Goal: Task Accomplishment & Management: Manage account settings

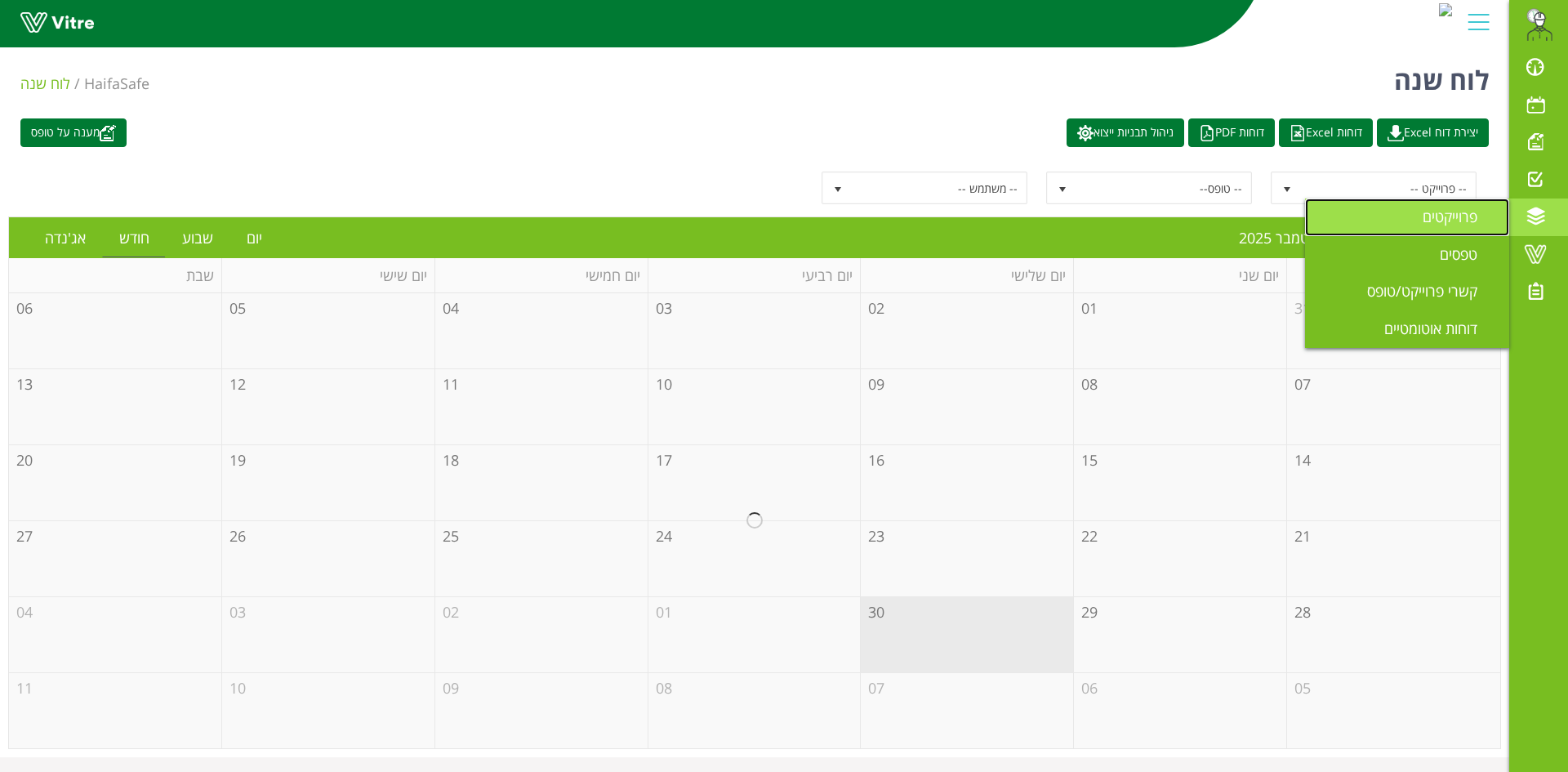
click at [1474, 213] on span "פרוייקטים" at bounding box center [1460, 216] width 74 height 20
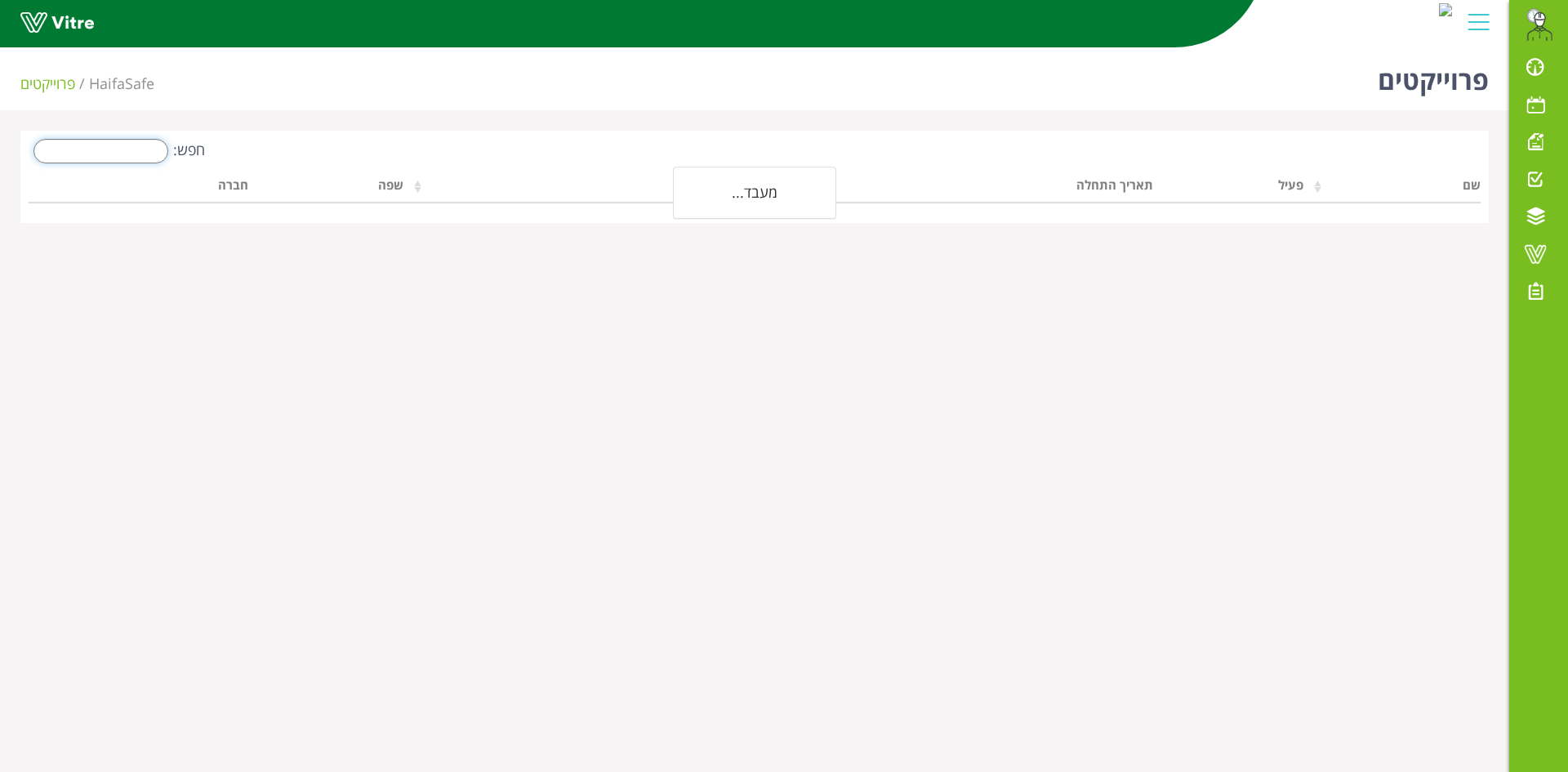
click at [116, 148] on input "חפש:" at bounding box center [101, 151] width 134 height 25
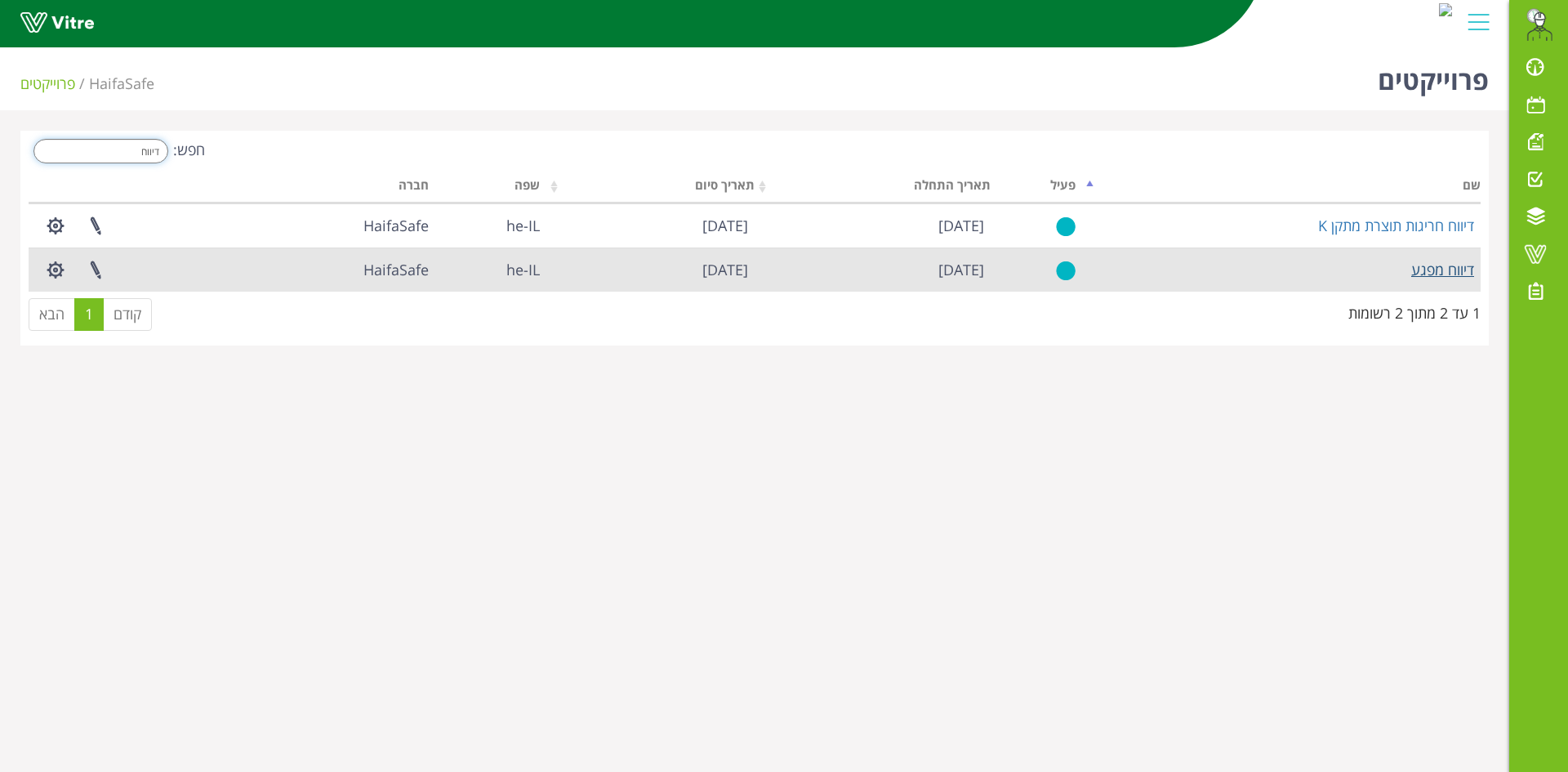
type input "דיווח"
click at [1435, 272] on link "דיווח מפגע" at bounding box center [1443, 270] width 63 height 20
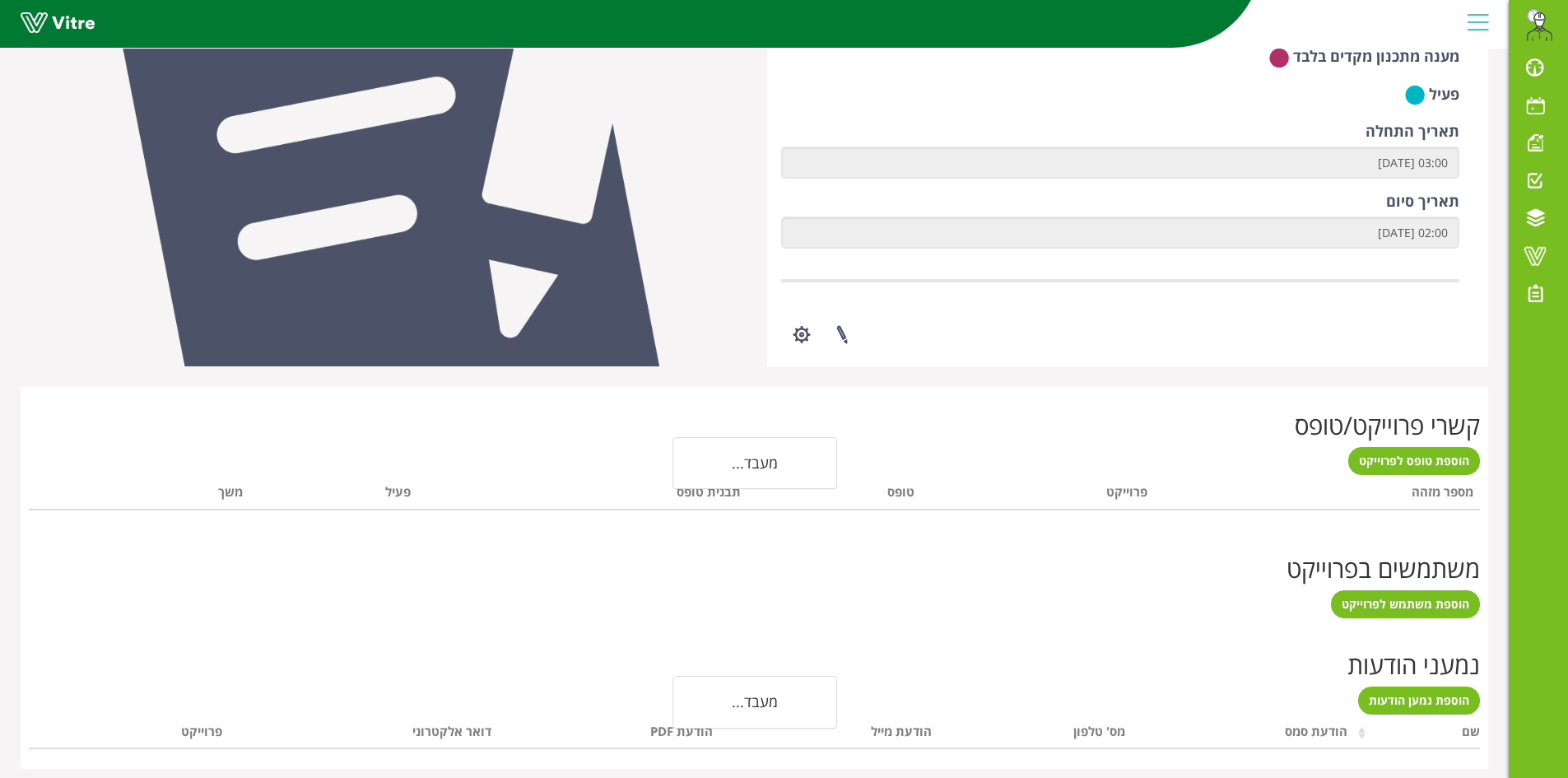
scroll to position [332, 0]
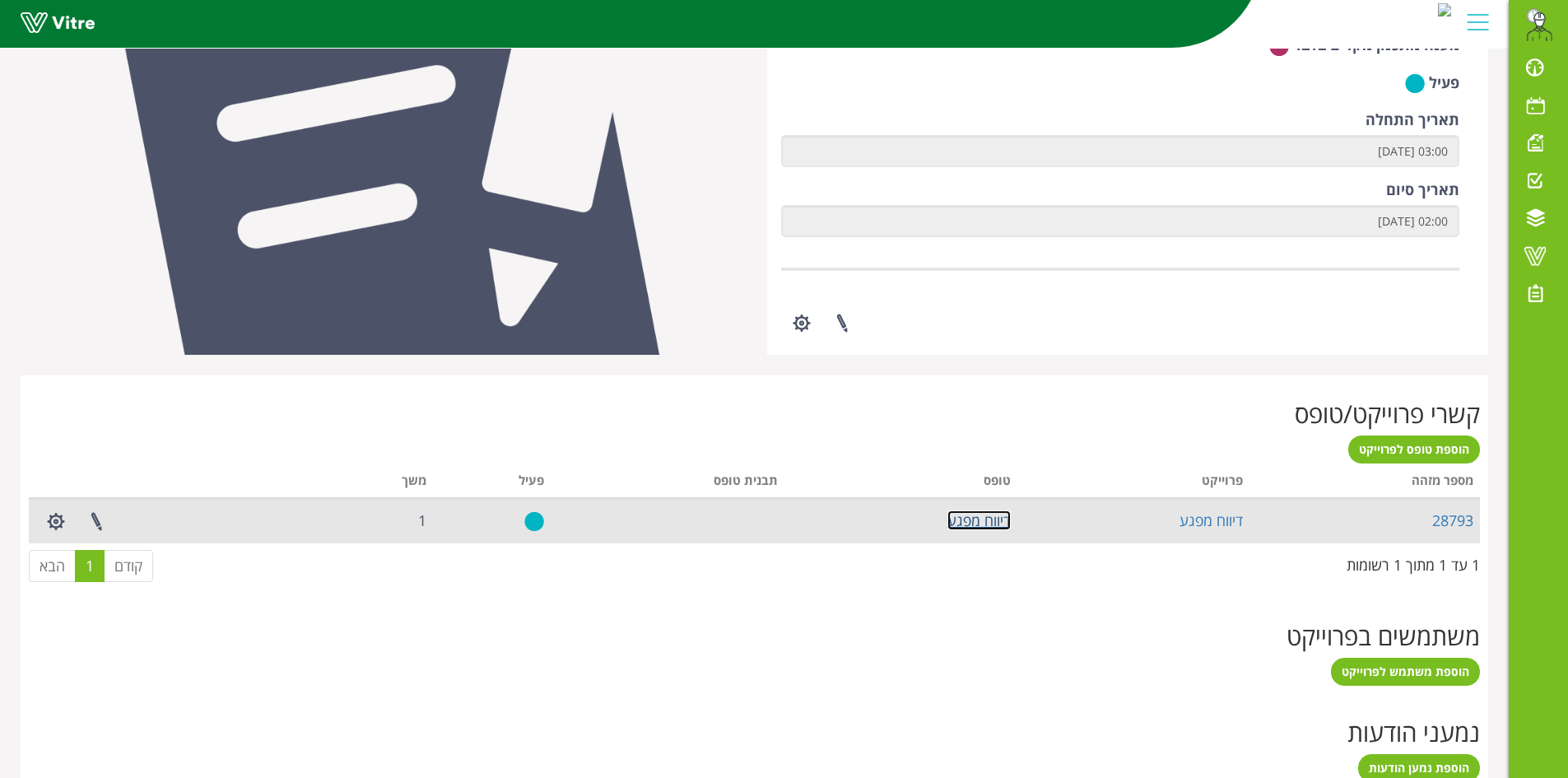
click at [968, 519] on link "דיווח מפגע" at bounding box center [979, 520] width 63 height 20
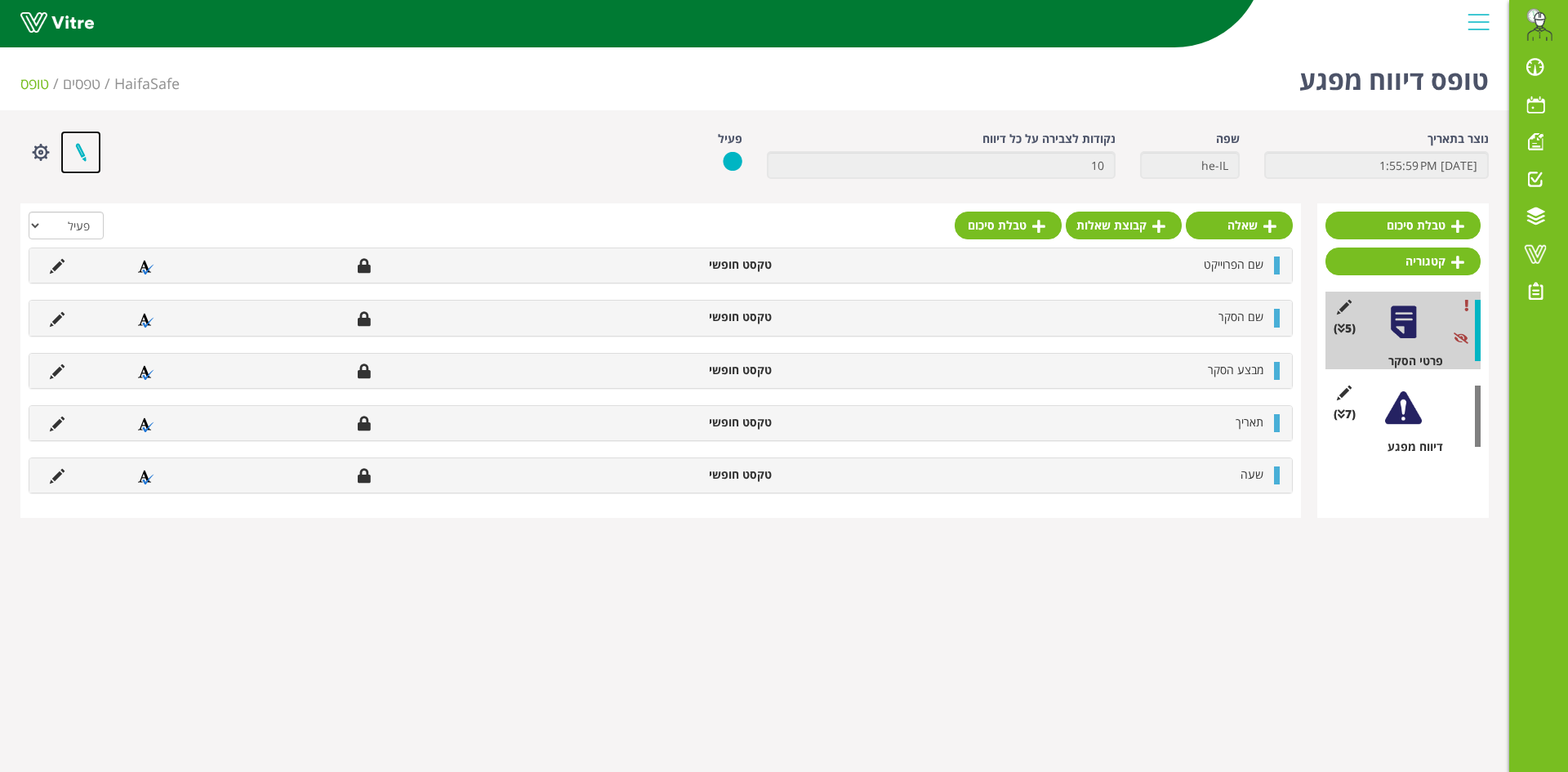
click at [80, 157] on link at bounding box center [81, 153] width 41 height 44
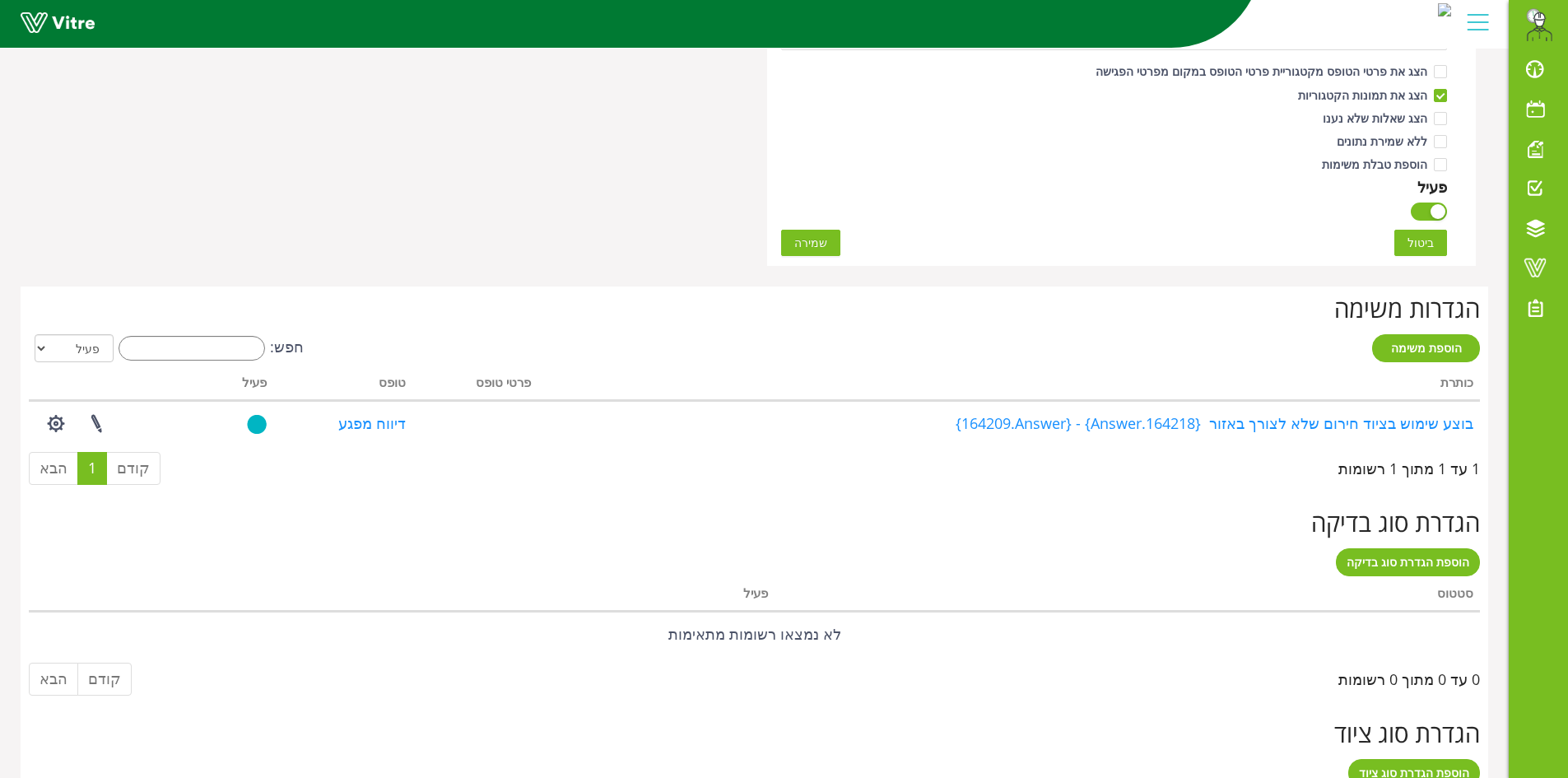
scroll to position [1172, 0]
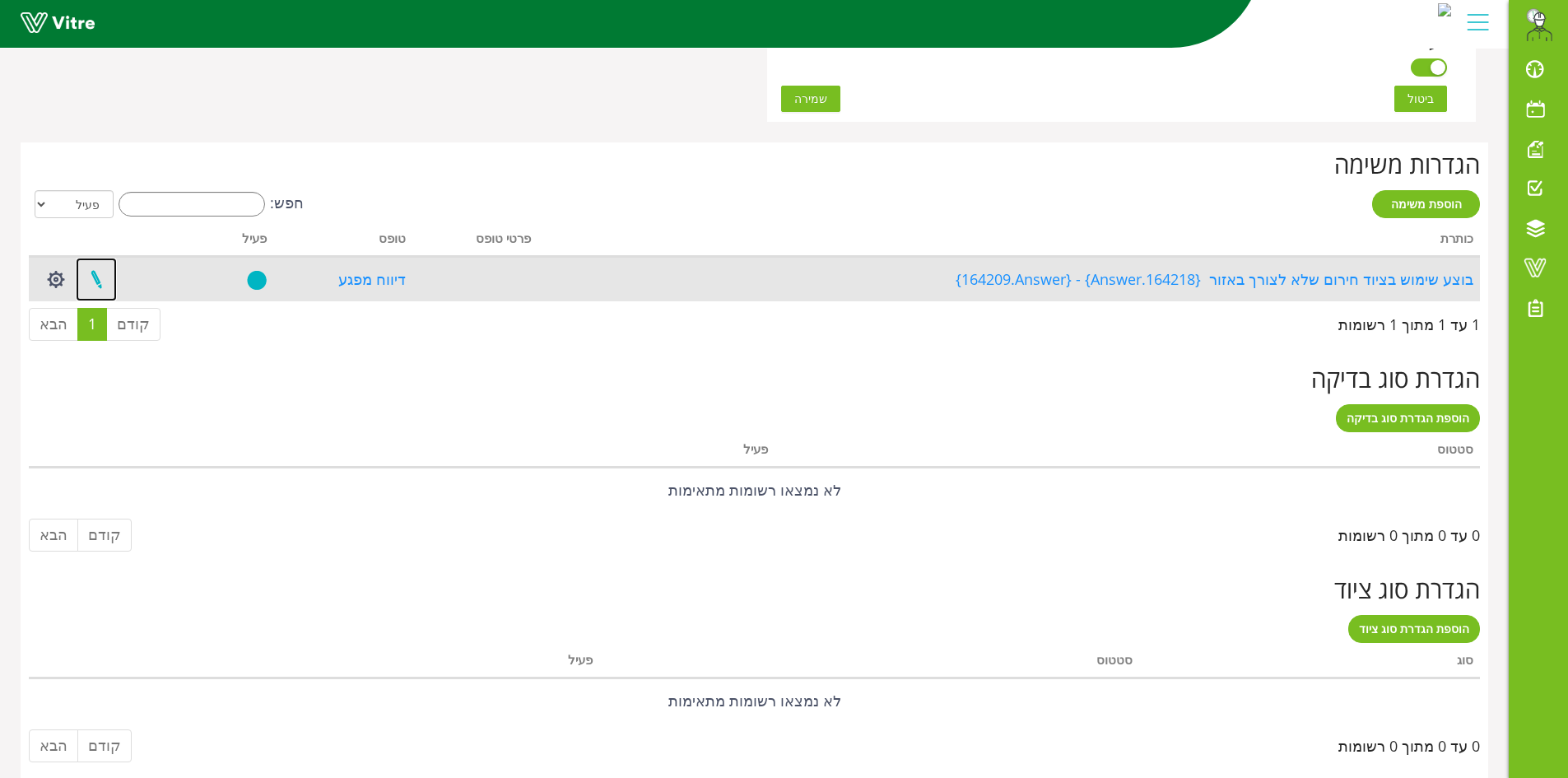
click at [101, 279] on link at bounding box center [96, 279] width 41 height 44
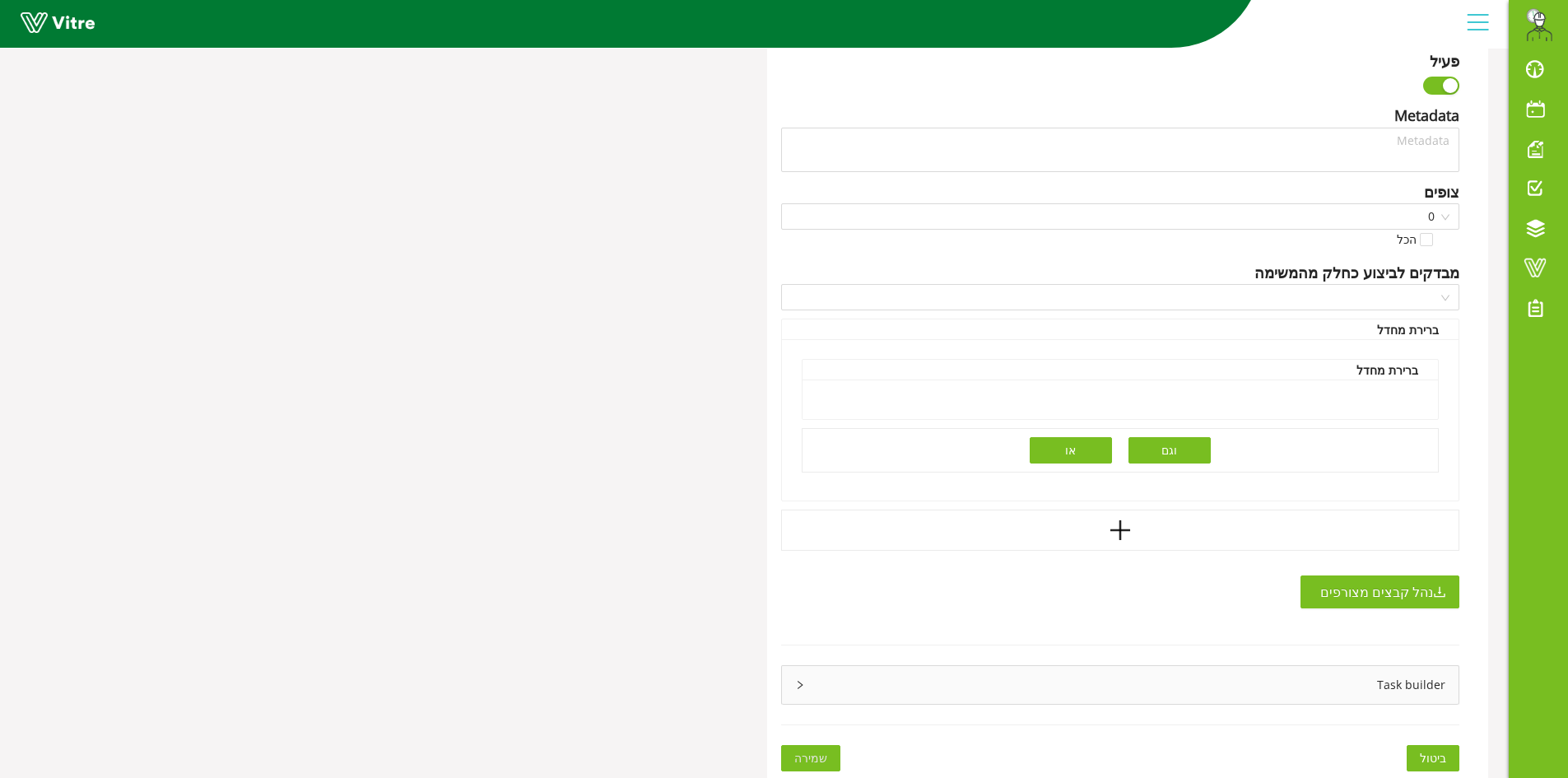
type input "[PERSON_NAME]"
type input "168"
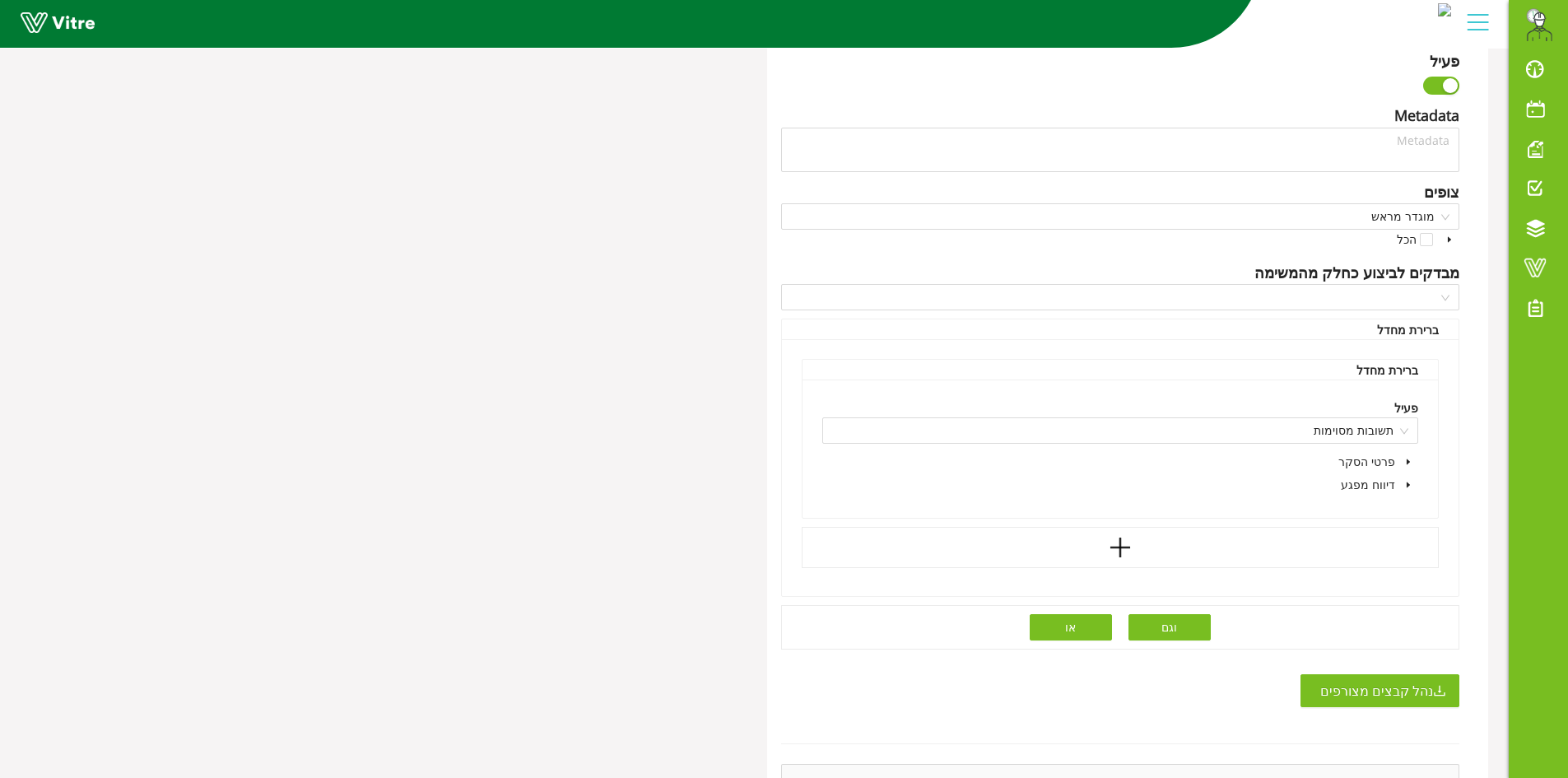
type textarea "בוצע שימוש בציוד חירום שלא לצורך. נדרש לבצע בירור תוך 14 ימים."
checkbox input "true"
type input "336"
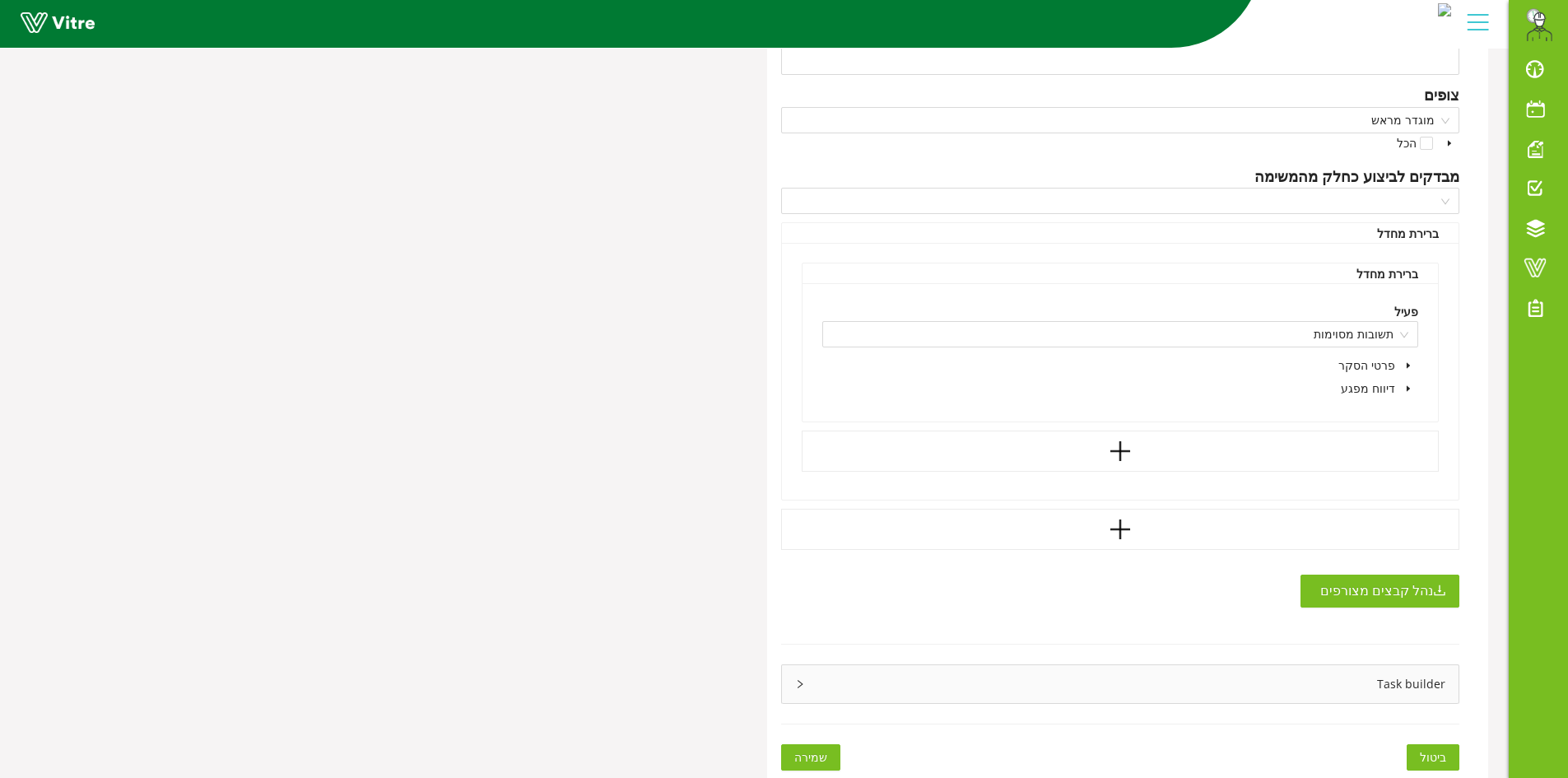
scroll to position [851, 0]
click at [788, 680] on div "Task builder" at bounding box center [1120, 681] width 677 height 38
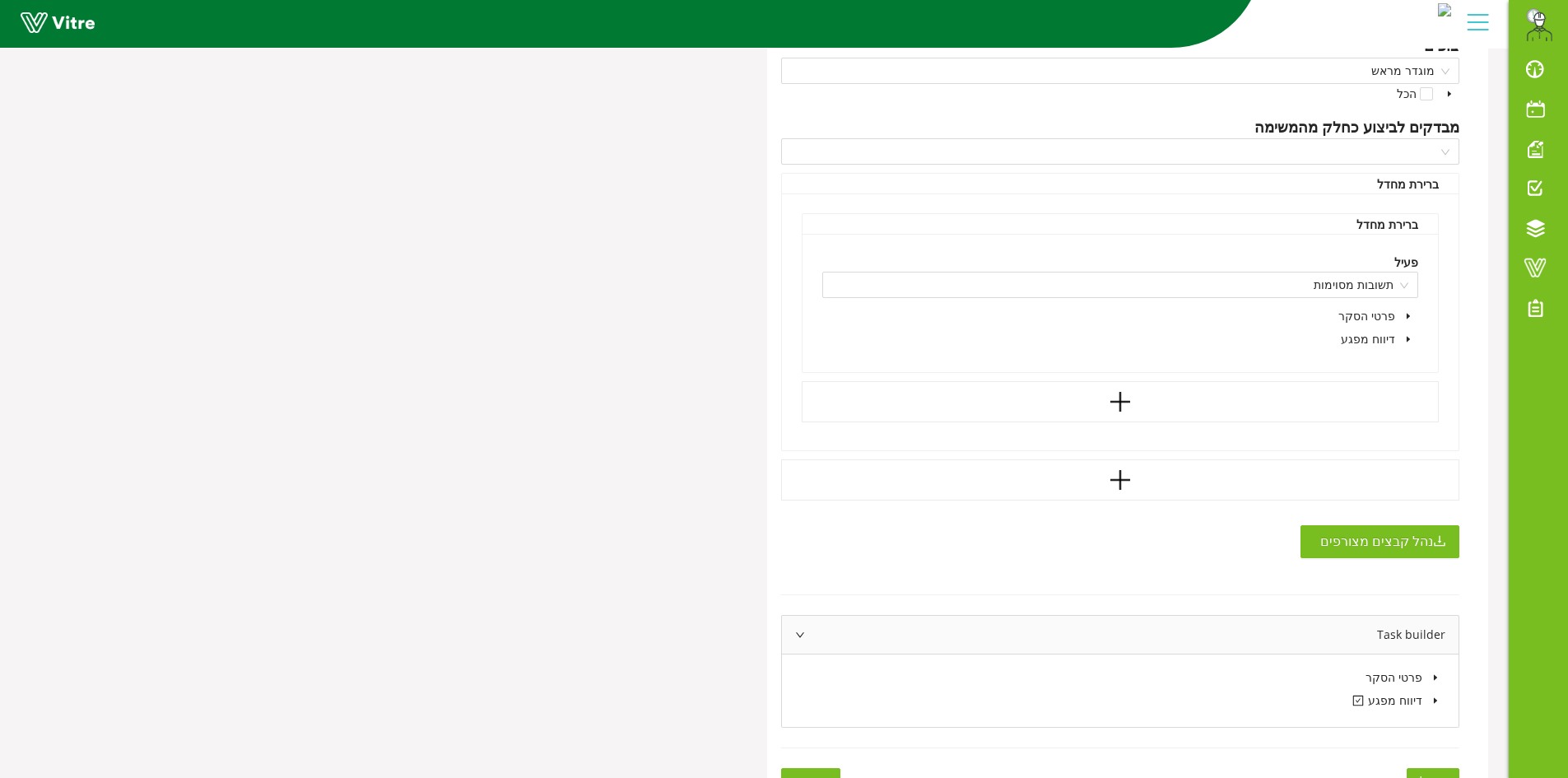
scroll to position [924, 0]
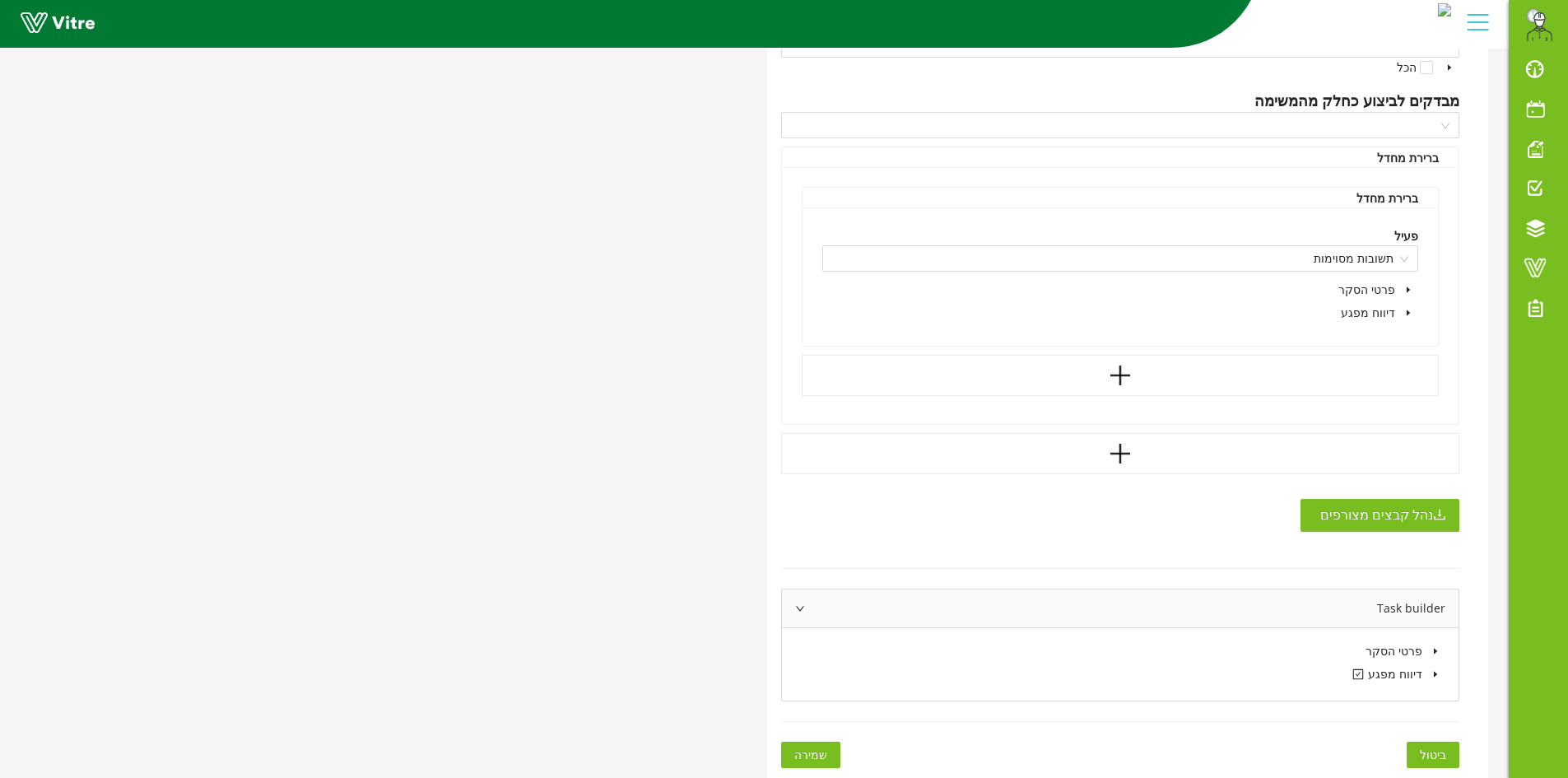
click at [1437, 676] on icon "caret-down" at bounding box center [1434, 674] width 8 height 8
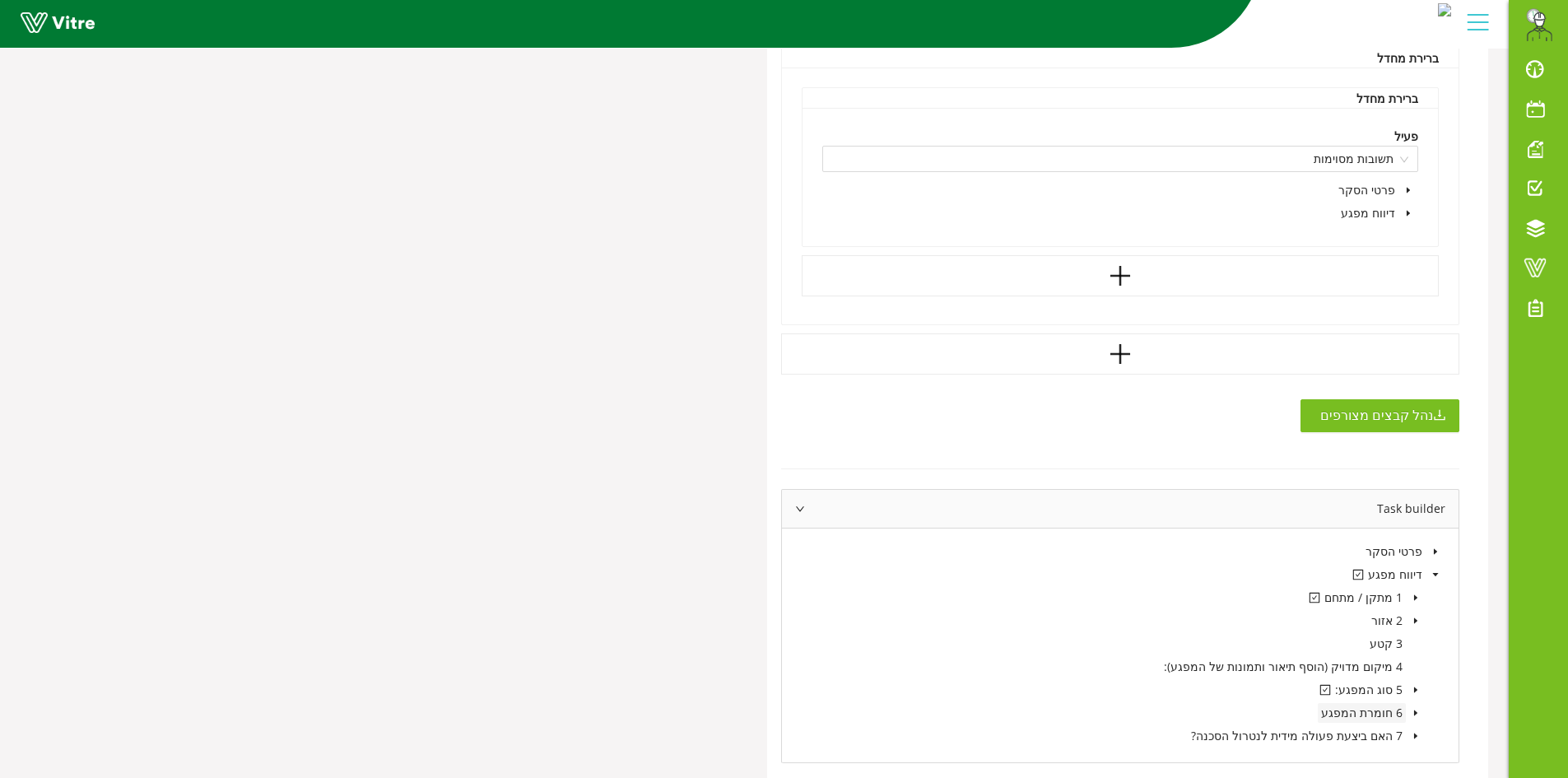
scroll to position [1086, 0]
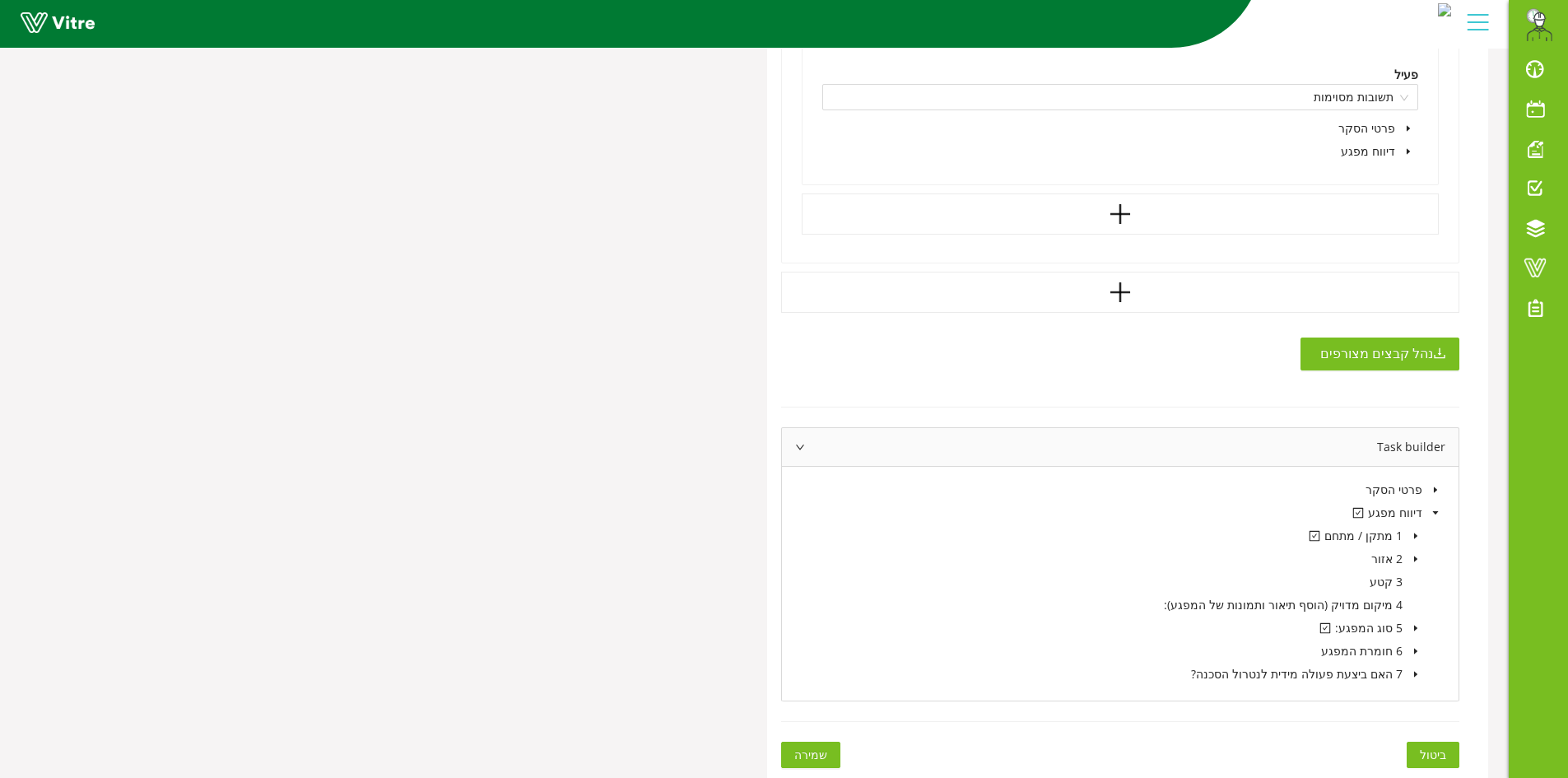
click at [1417, 542] on span at bounding box center [1416, 535] width 20 height 20
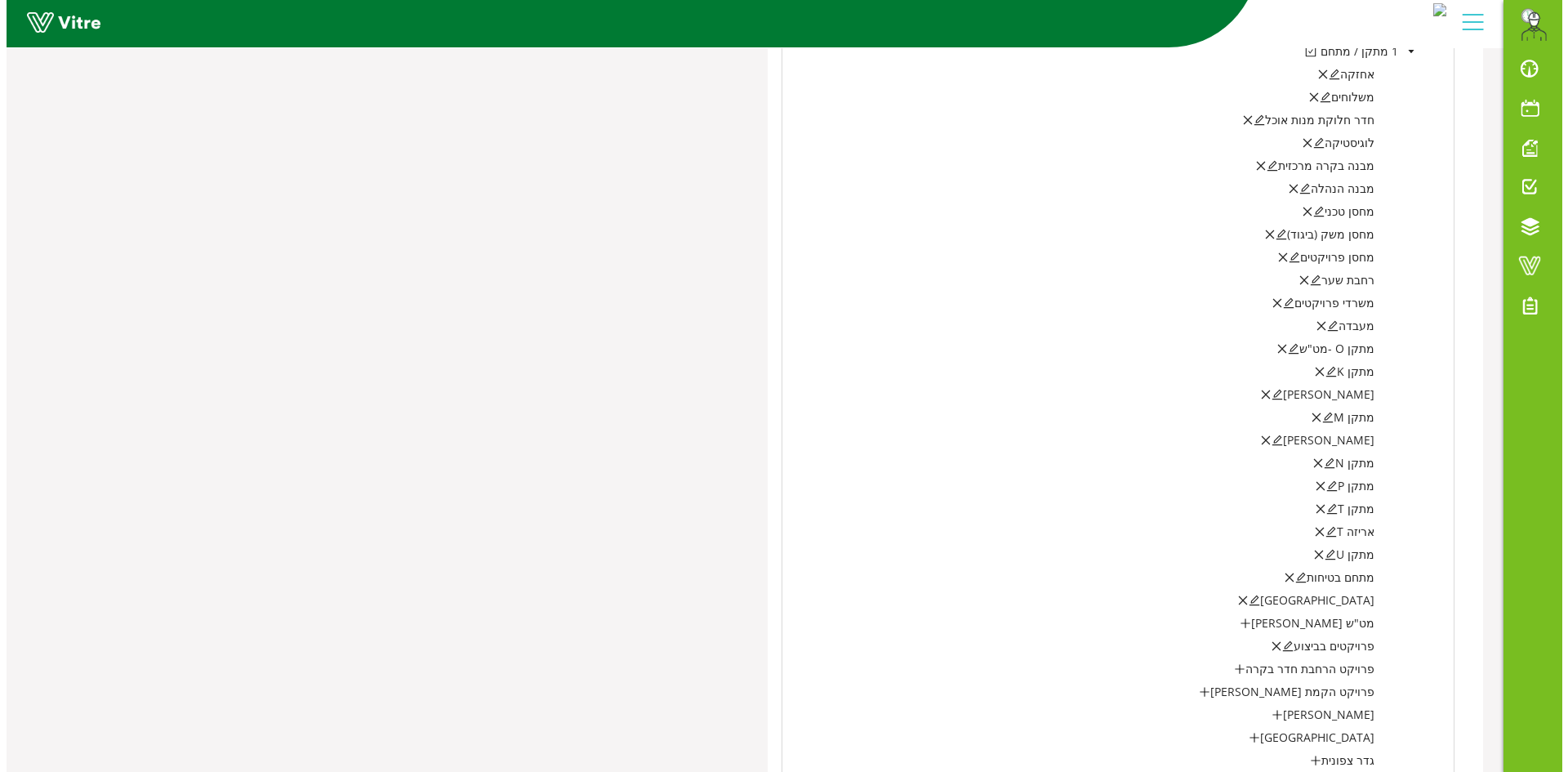
scroll to position [1567, 0]
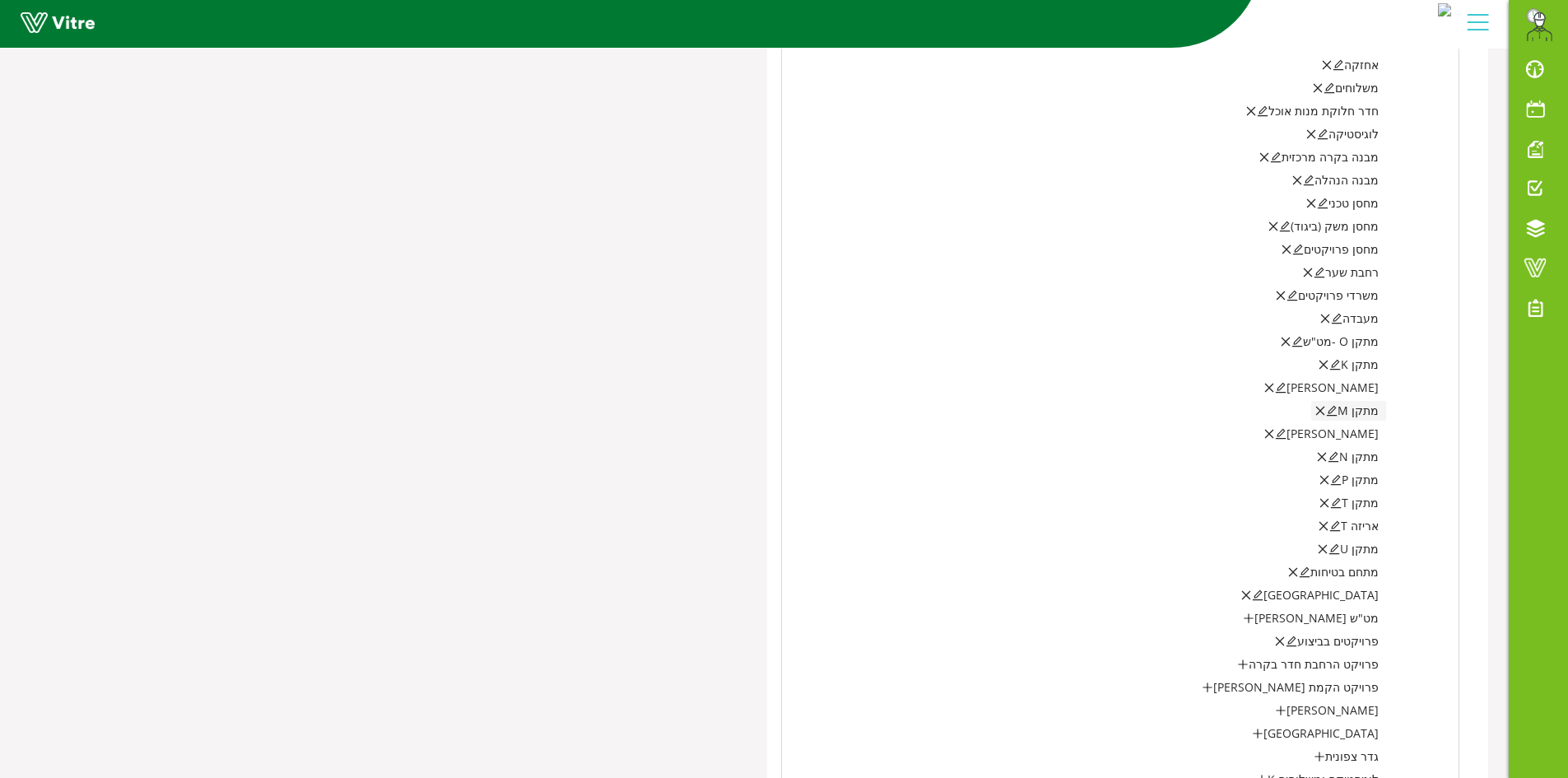
click at [1337, 410] on icon "edit" at bounding box center [1331, 410] width 12 height 12
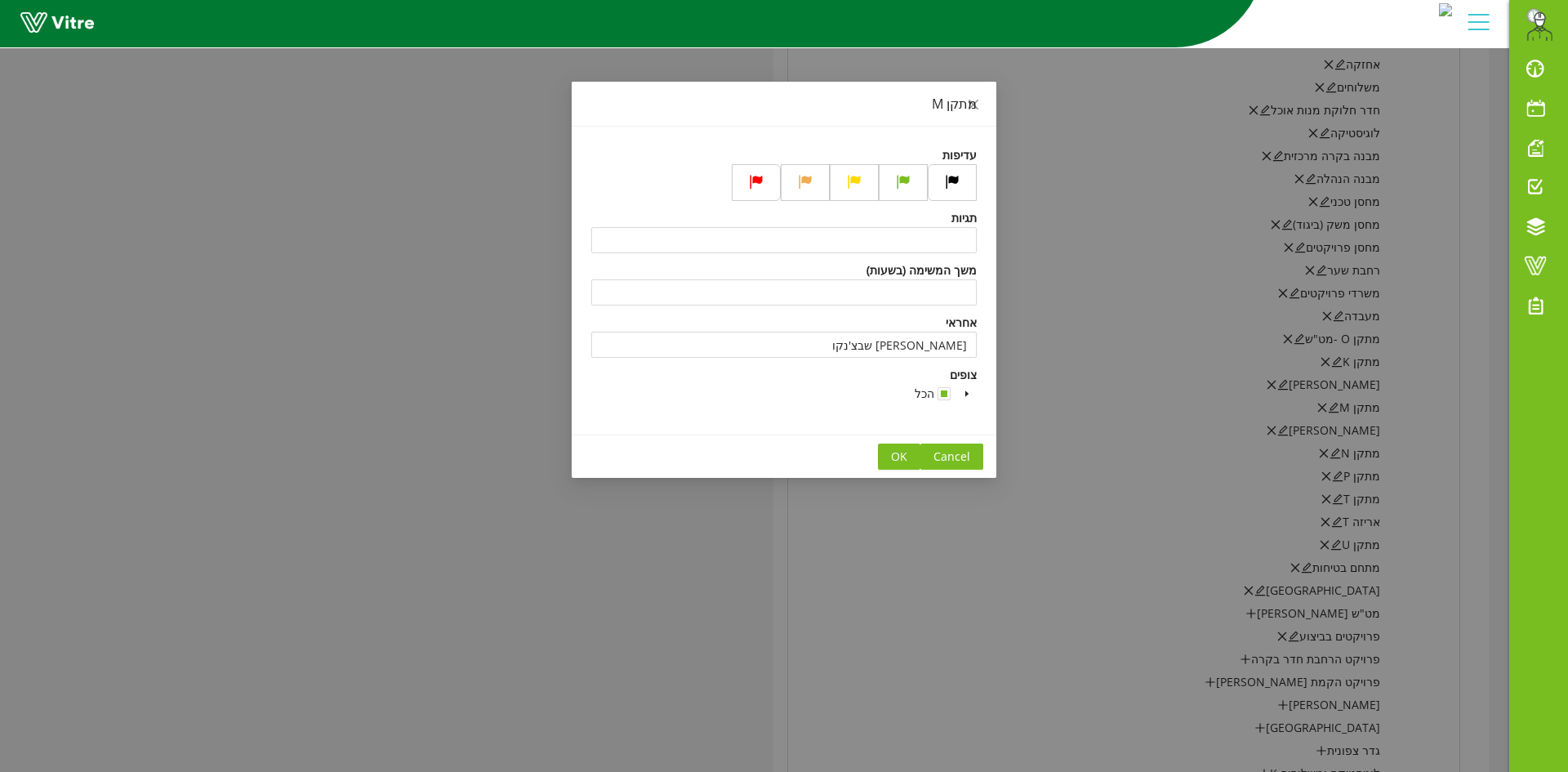
click at [967, 392] on icon "caret-down" at bounding box center [967, 393] width 8 height 8
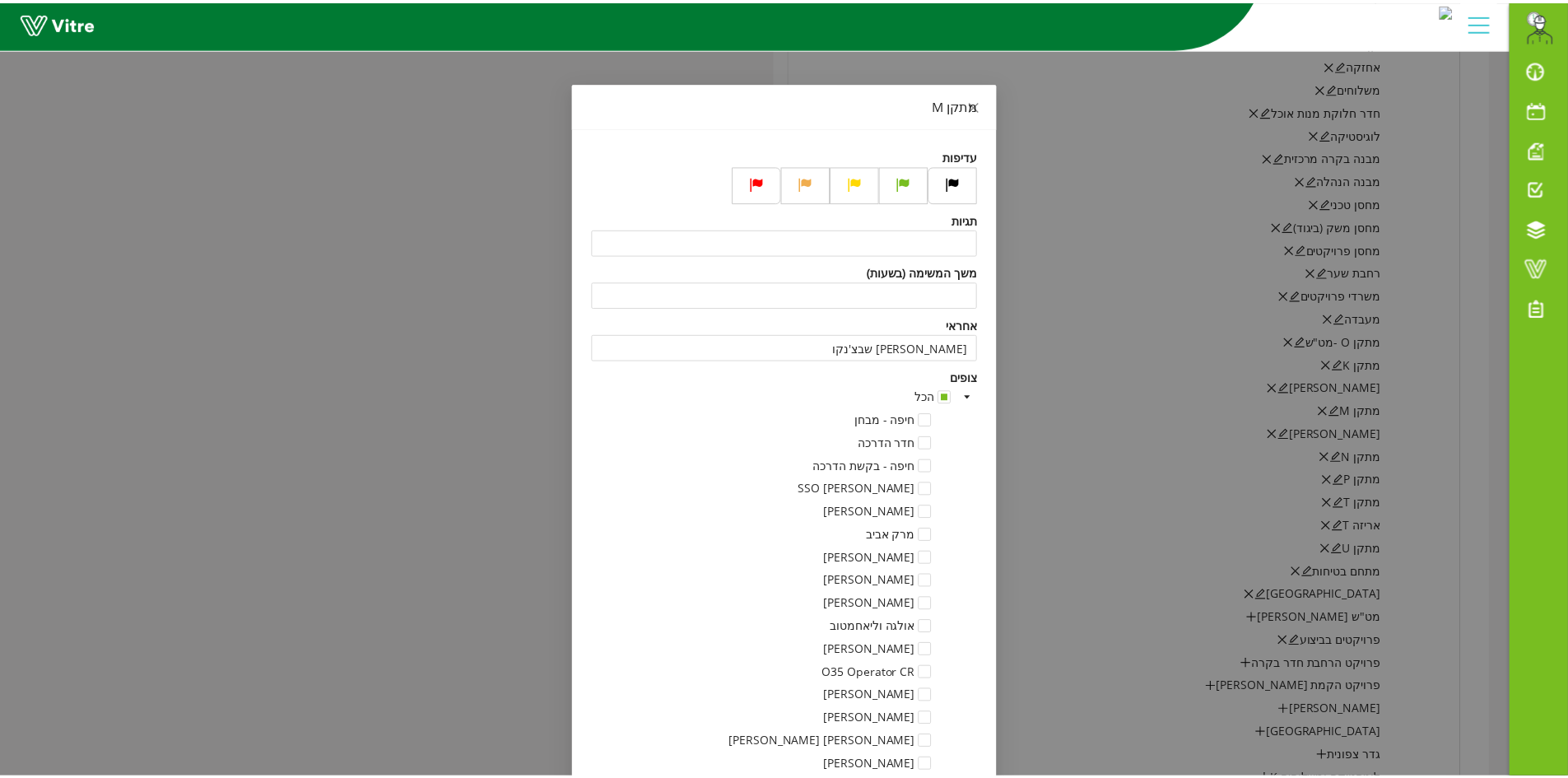
scroll to position [8902, 0]
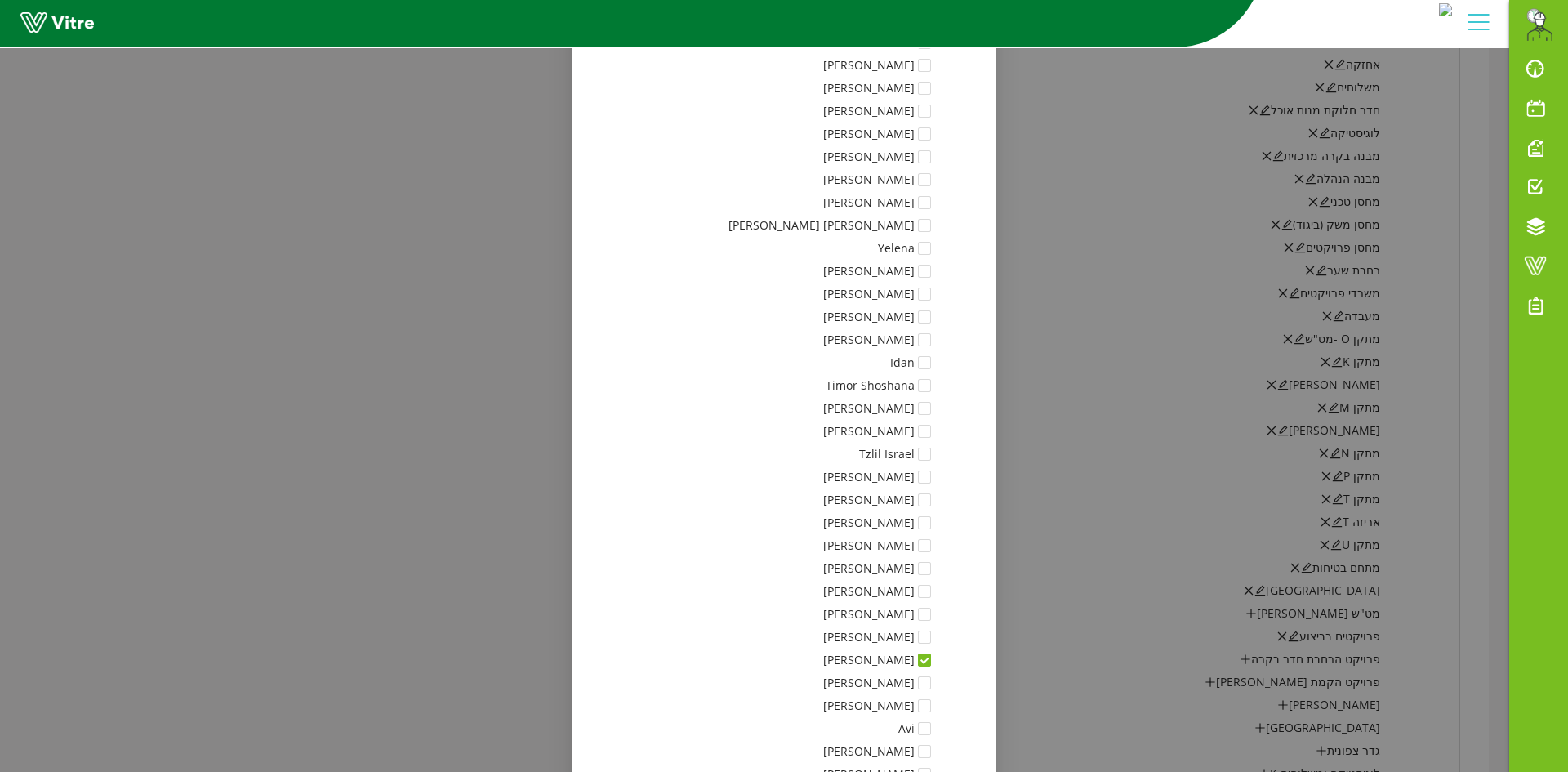
click at [1202, 312] on div "מתקן M עדיפות תגיות משך המשימה (בשעות) אחראי אלכסנד שבצ'נקו צופים הכל חיפה - מב…" at bounding box center [784, 386] width 1568 height 772
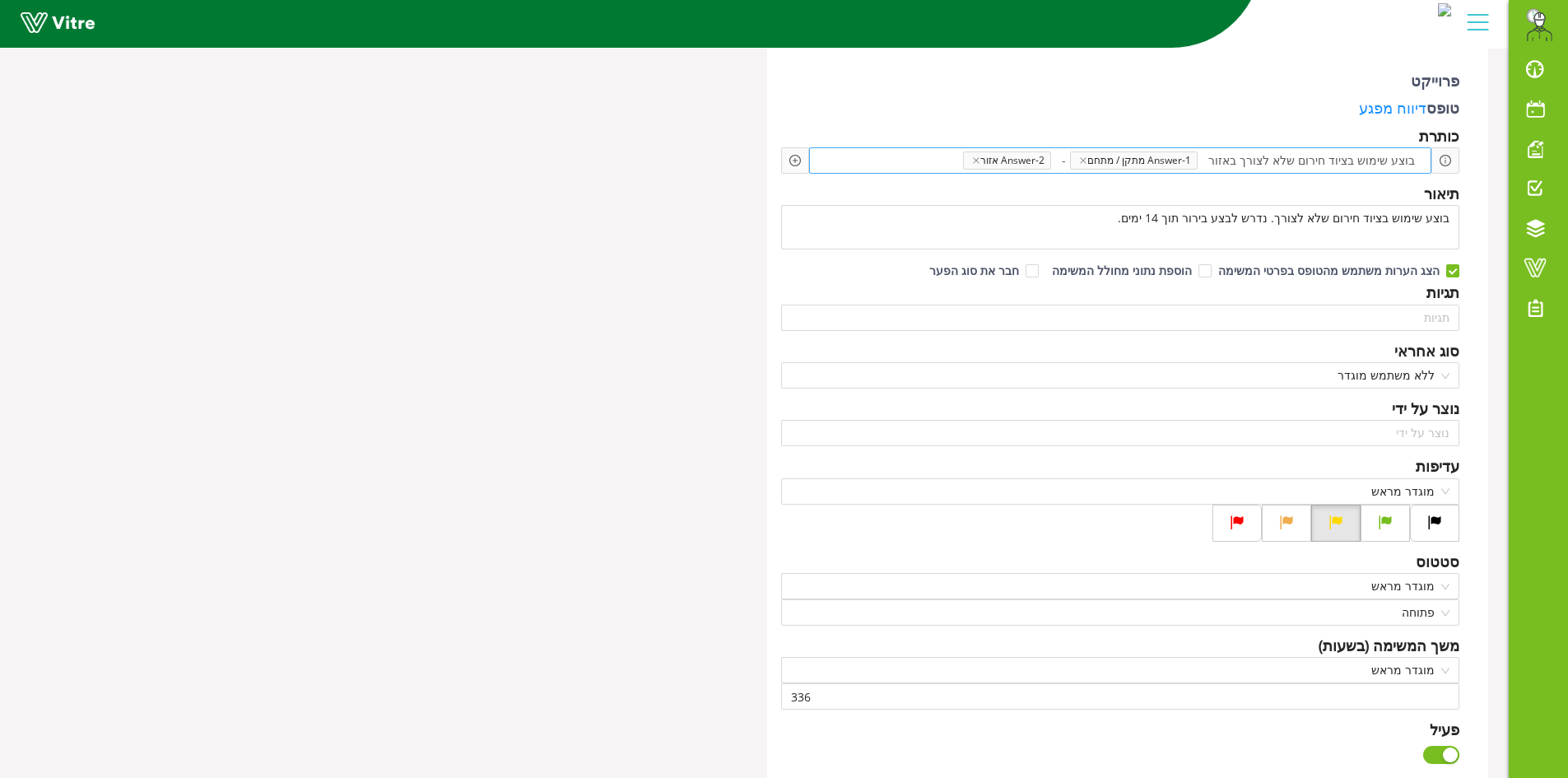
scroll to position [0, 0]
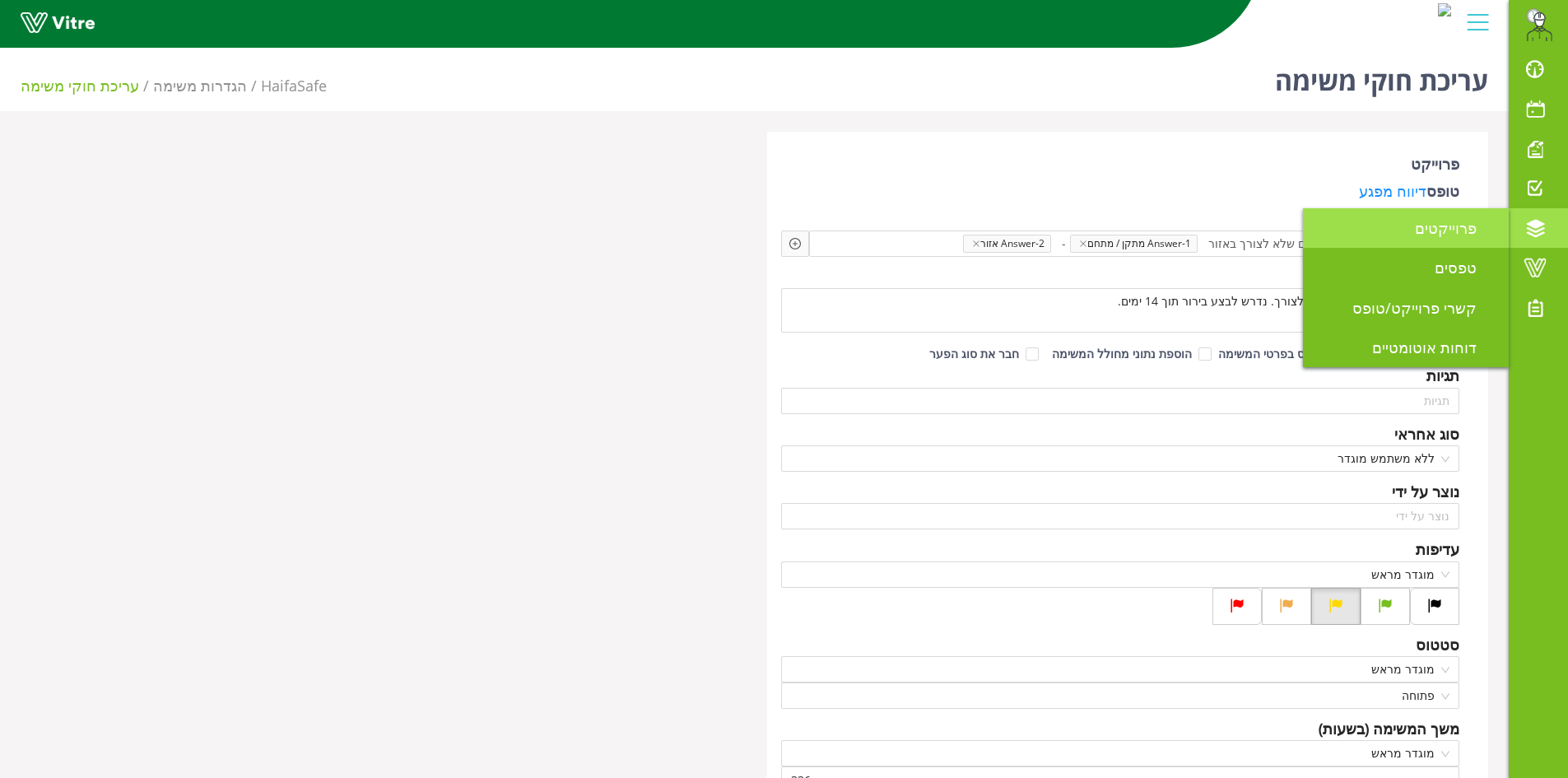
click at [1453, 225] on span "פרוייקטים" at bounding box center [1454, 228] width 81 height 20
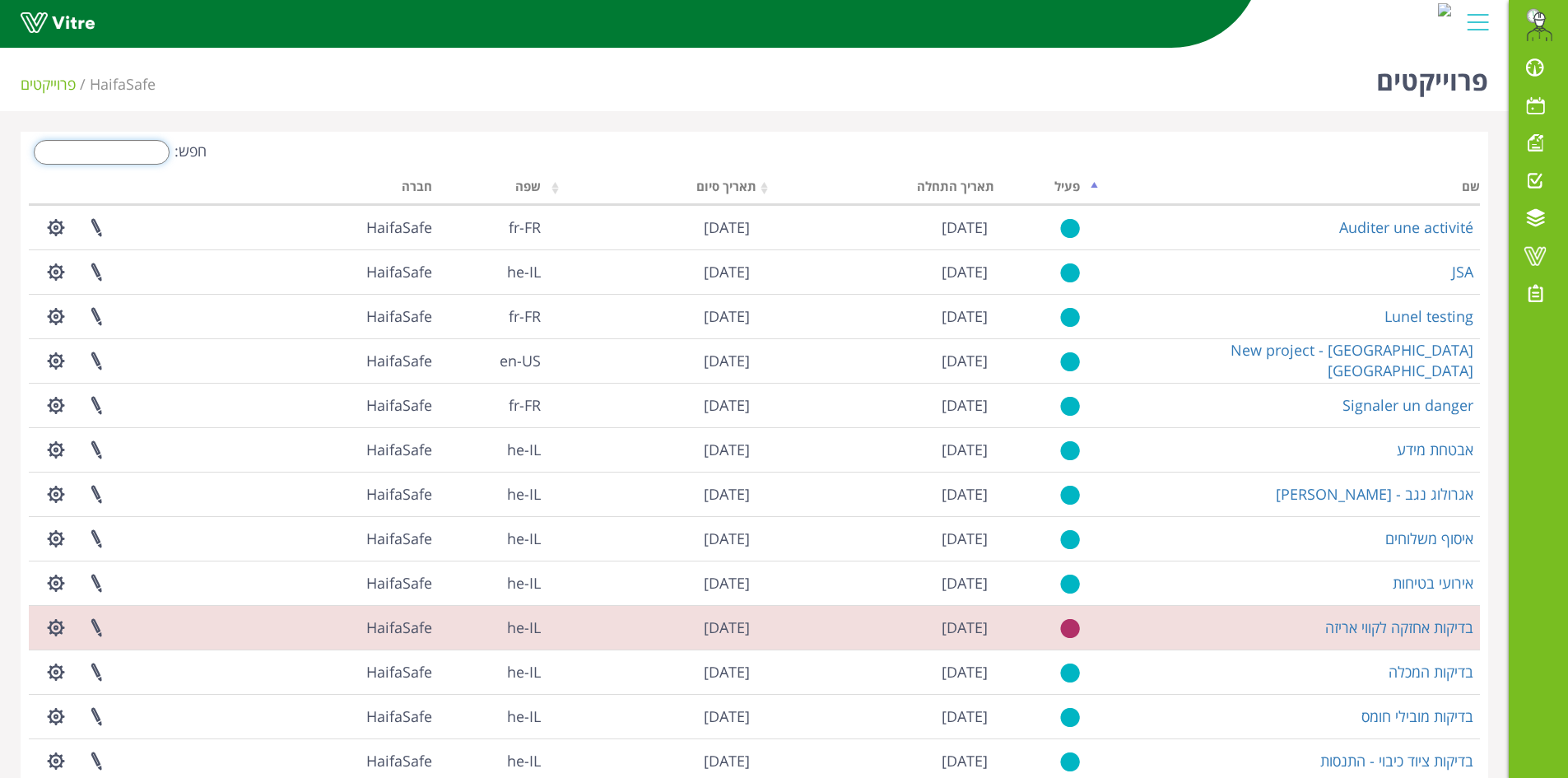
click at [151, 159] on input "חפש:" at bounding box center [102, 152] width 135 height 25
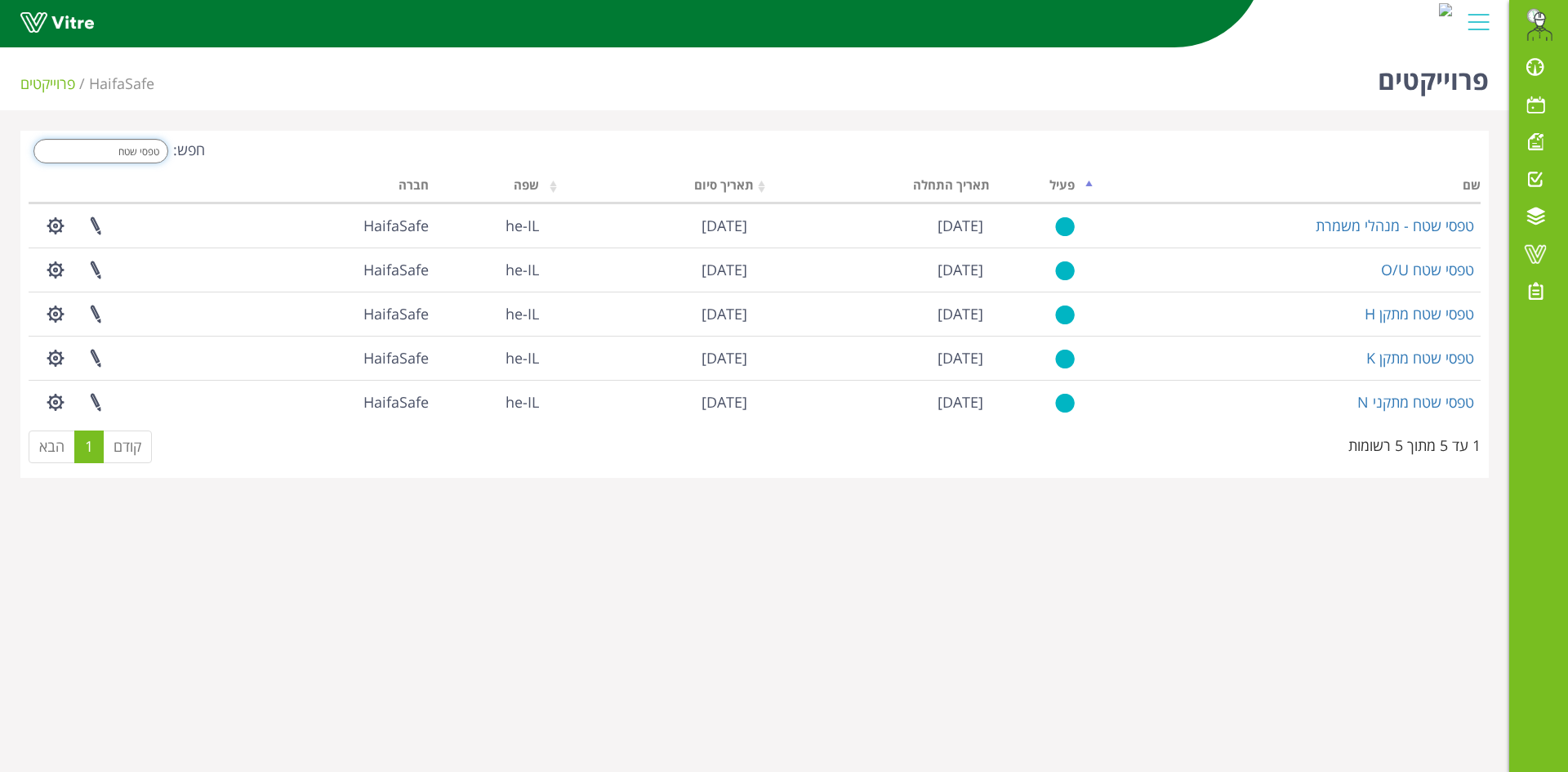
drag, startPoint x: 108, startPoint y: 154, endPoint x: 164, endPoint y: 153, distance: 56.0
click at [164, 153] on input "טפסי שטח" at bounding box center [101, 151] width 134 height 25
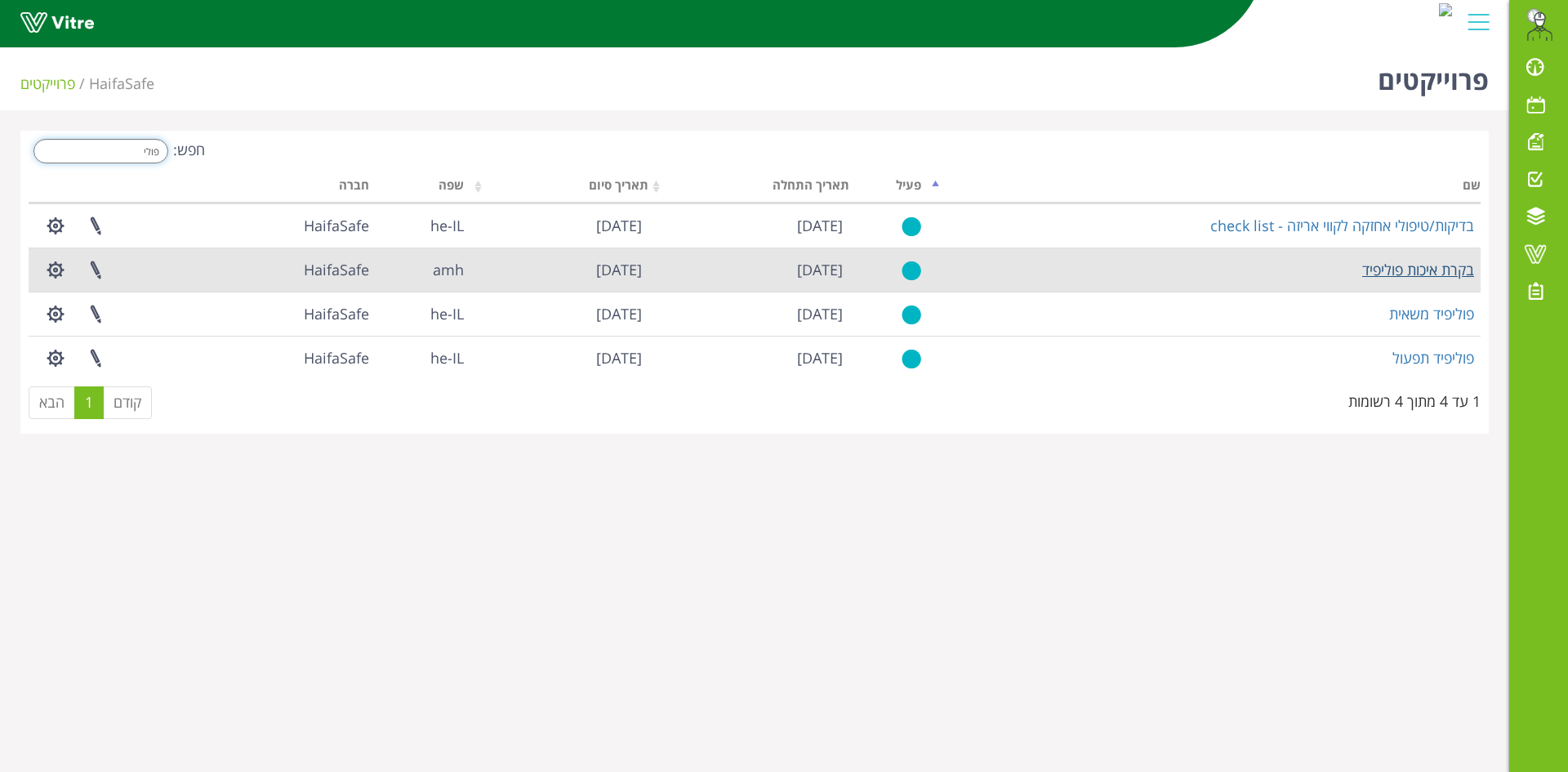
type input "פולי"
click at [1437, 272] on link "בקרת איכות פוליפיד" at bounding box center [1418, 270] width 112 height 20
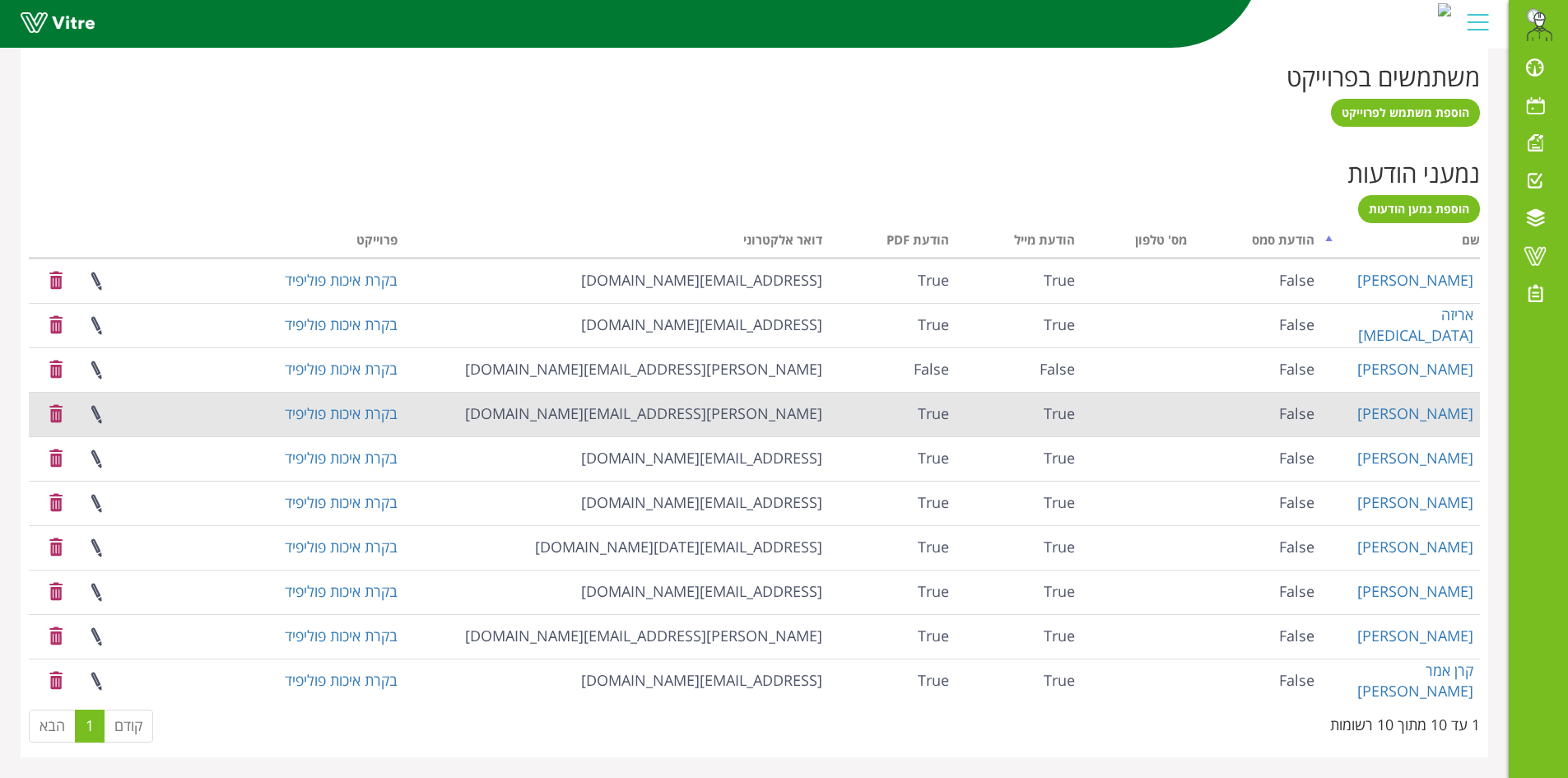
scroll to position [937, 0]
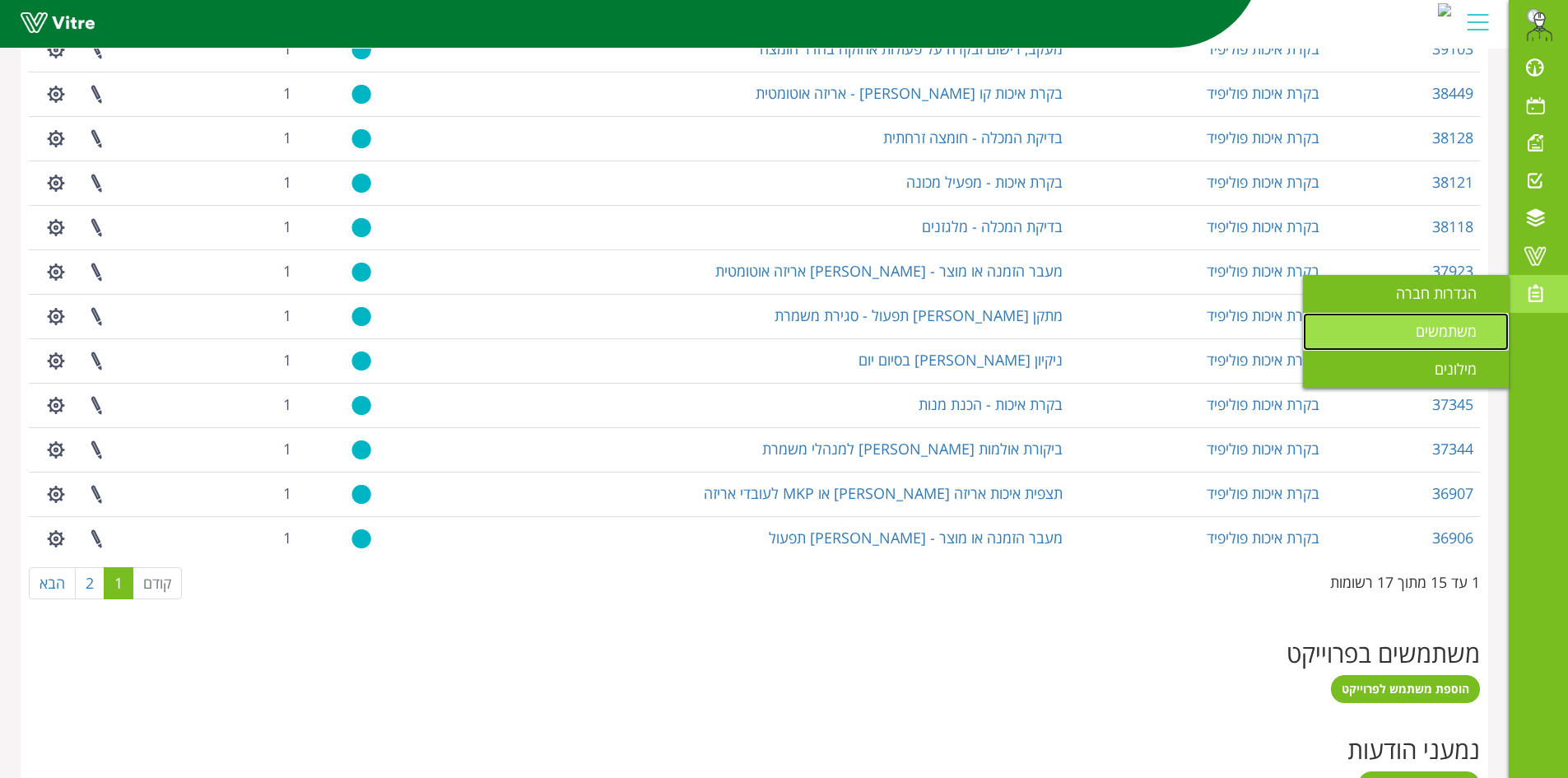
click at [1429, 339] on span "משתמשים" at bounding box center [1455, 331] width 81 height 20
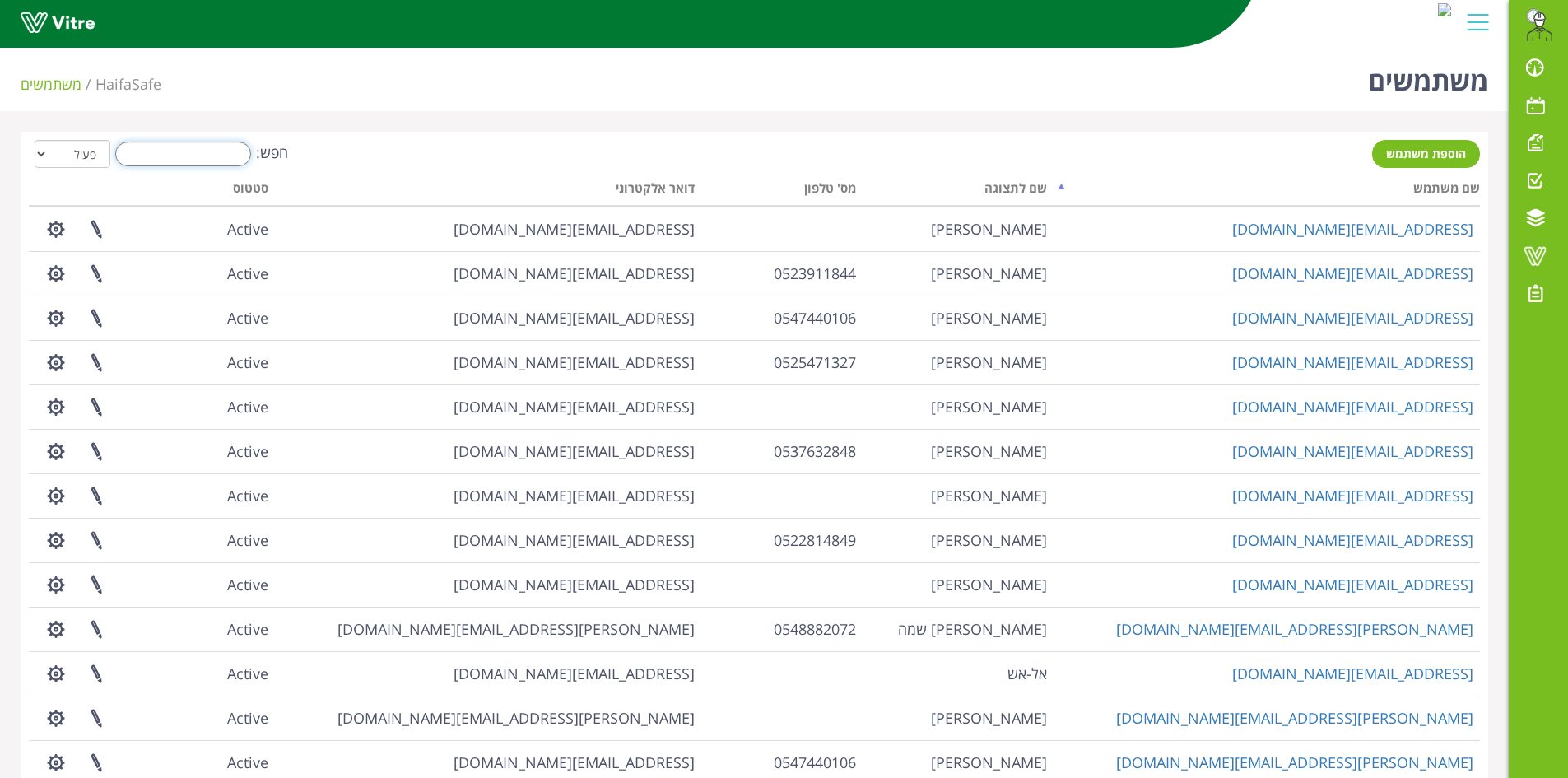
click at [200, 156] on input "חפש:" at bounding box center [183, 154] width 135 height 25
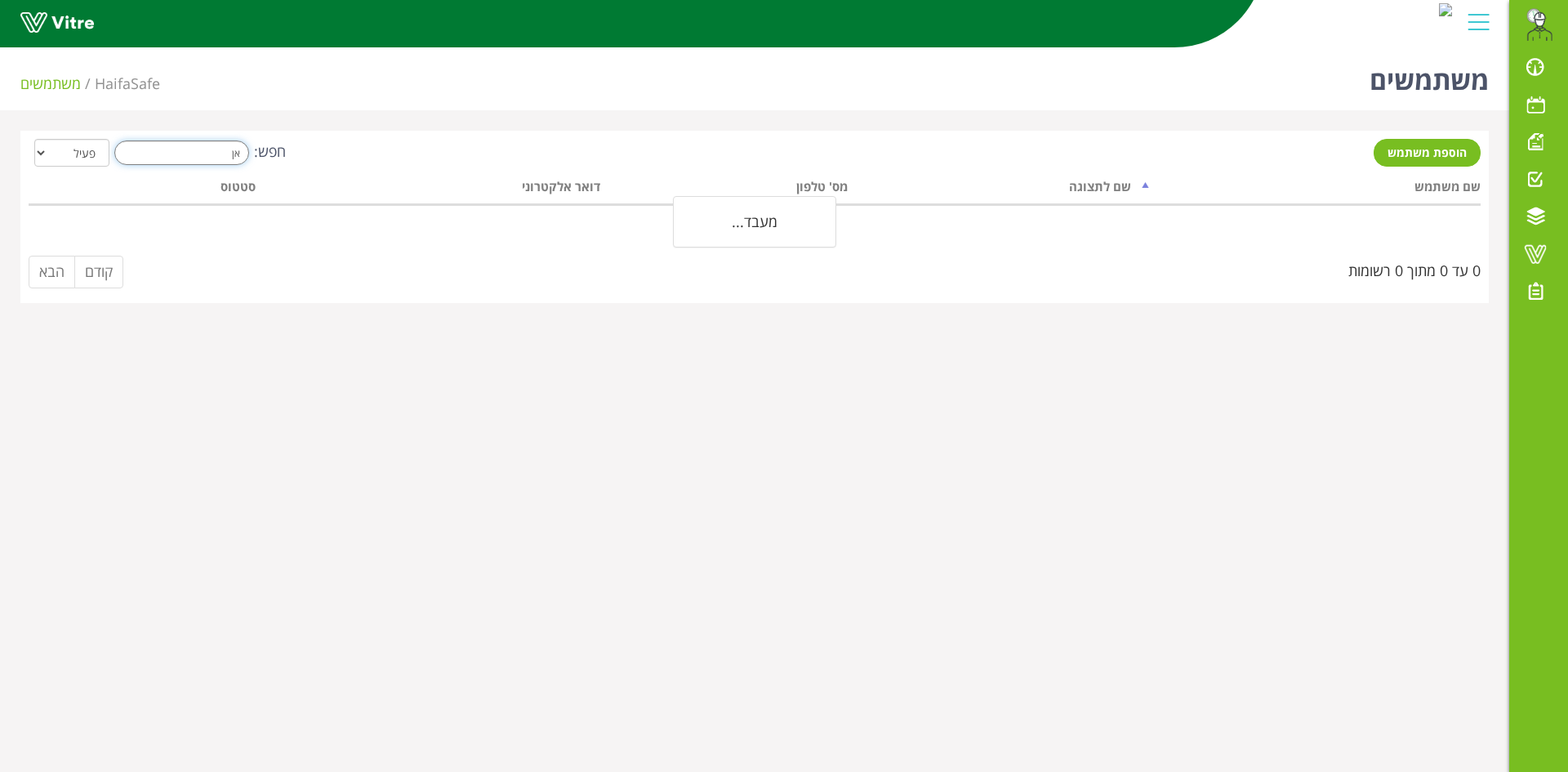
type input "א"
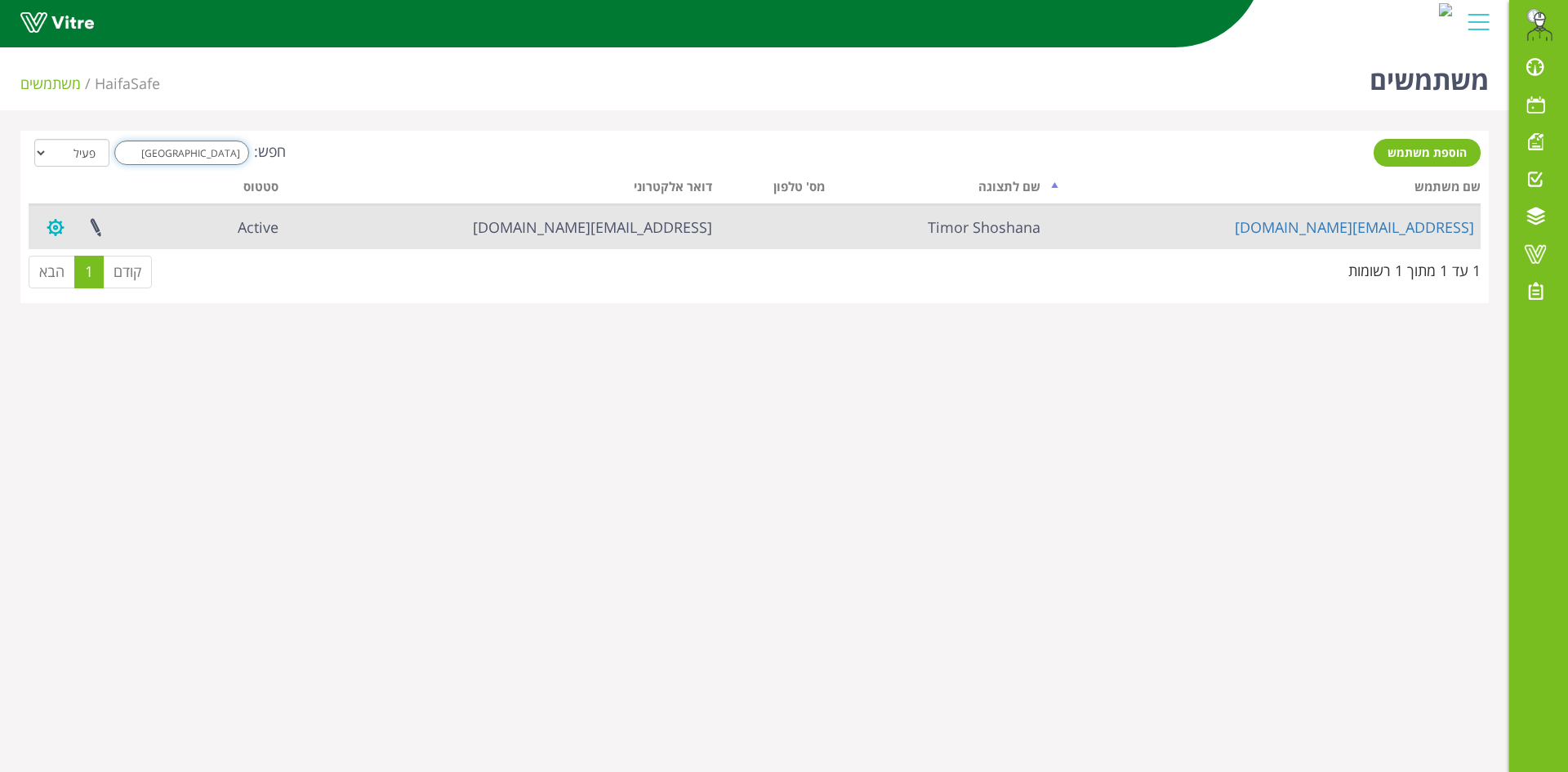
type input "[GEOGRAPHIC_DATA]"
click at [54, 233] on button "button" at bounding box center [55, 228] width 41 height 44
click at [94, 263] on link "ניהול הרשאות בחברה" at bounding box center [103, 265] width 133 height 21
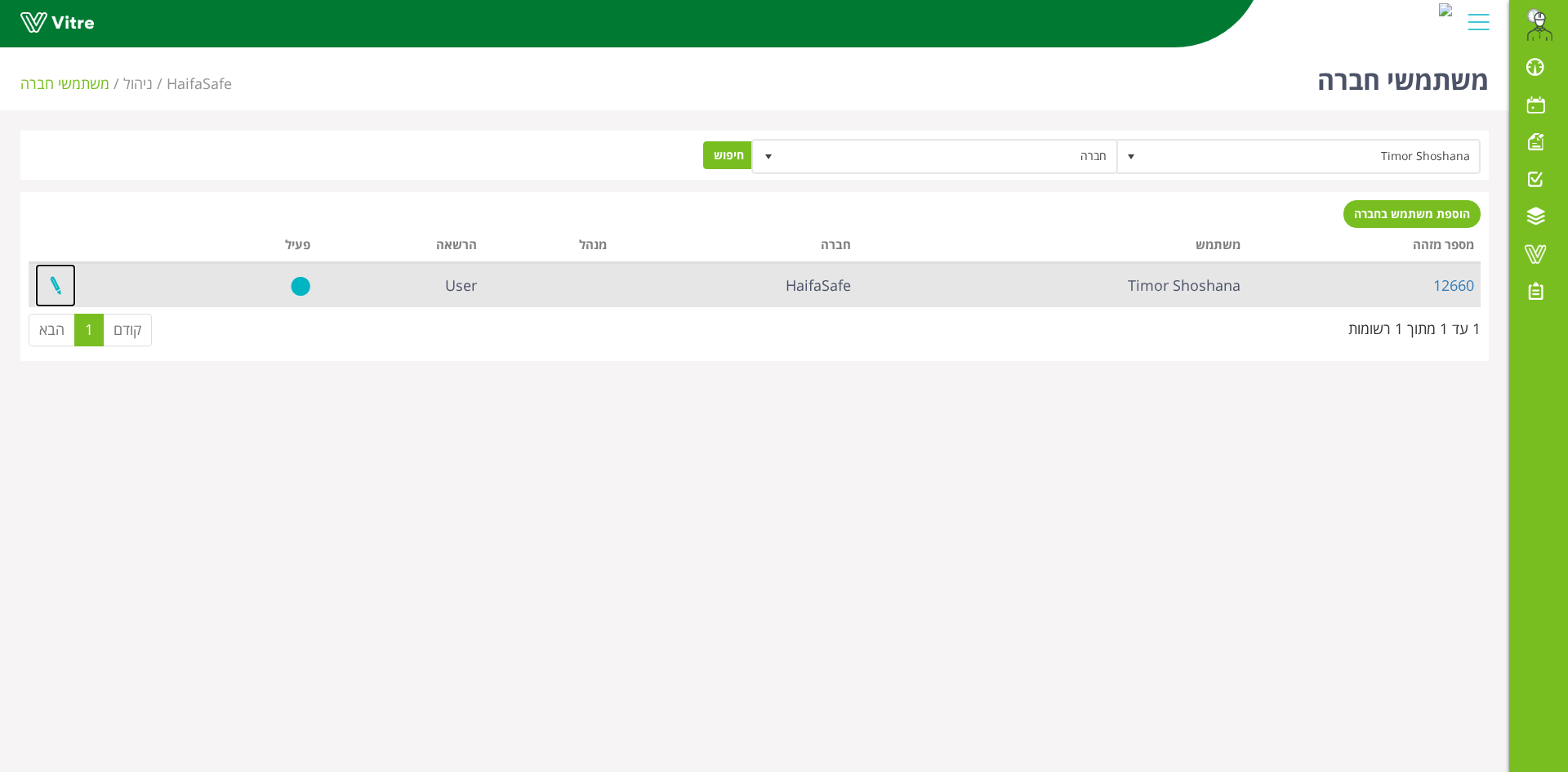
click at [55, 287] on link at bounding box center [55, 285] width 41 height 44
click at [1445, 291] on link "12660" at bounding box center [1454, 285] width 41 height 20
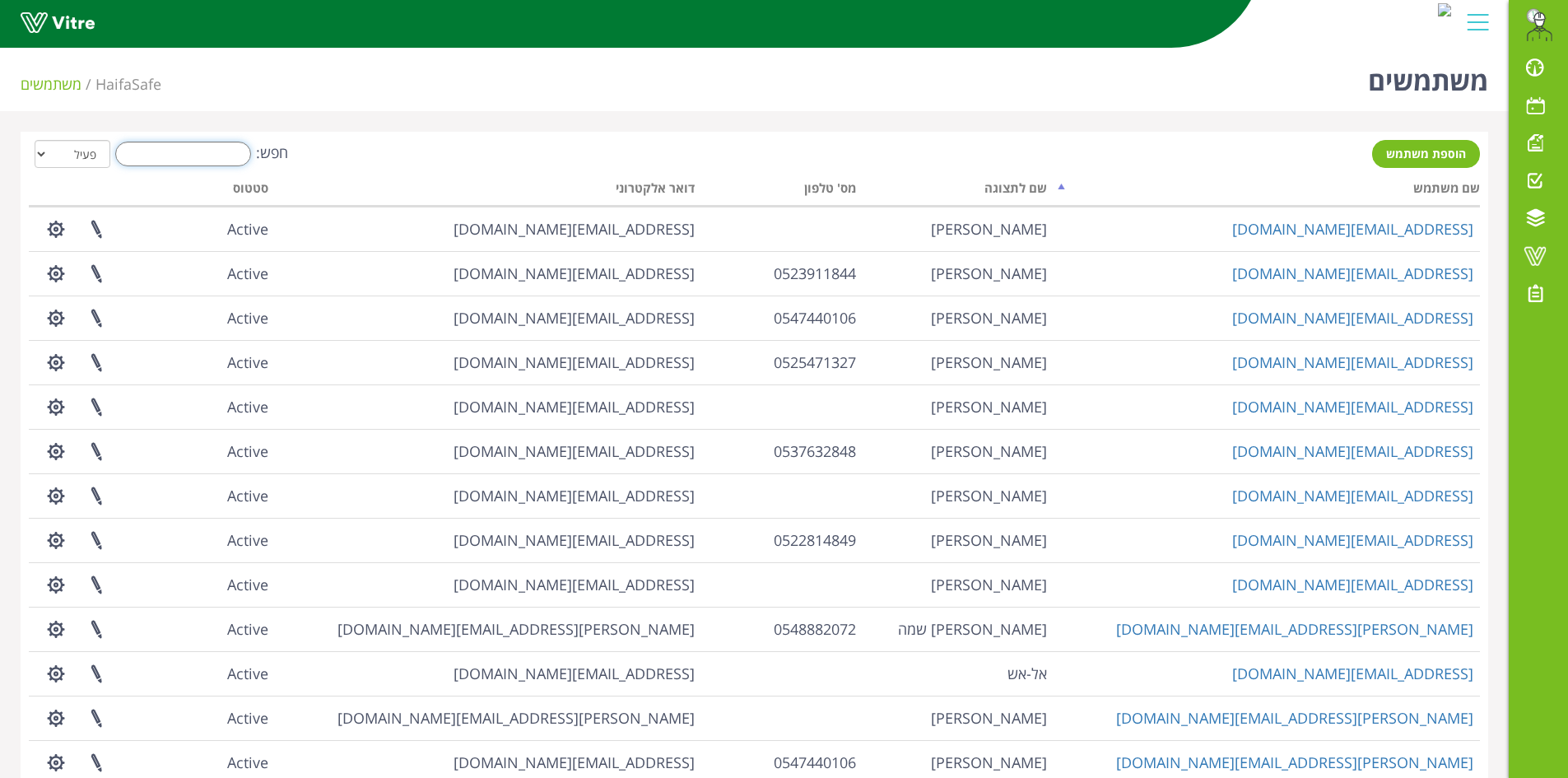
click at [189, 153] on input "חפש:" at bounding box center [183, 154] width 135 height 25
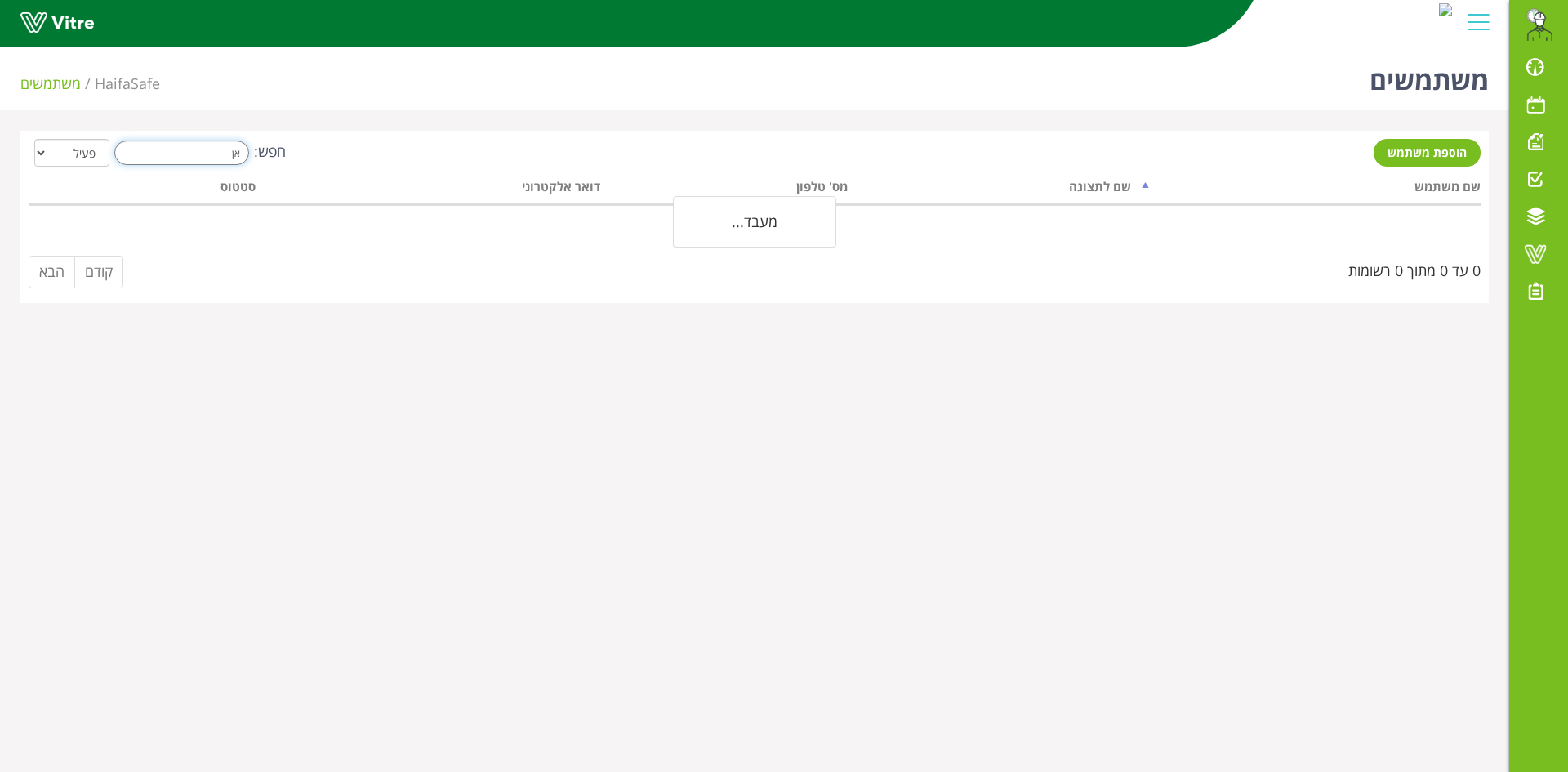
type input "א"
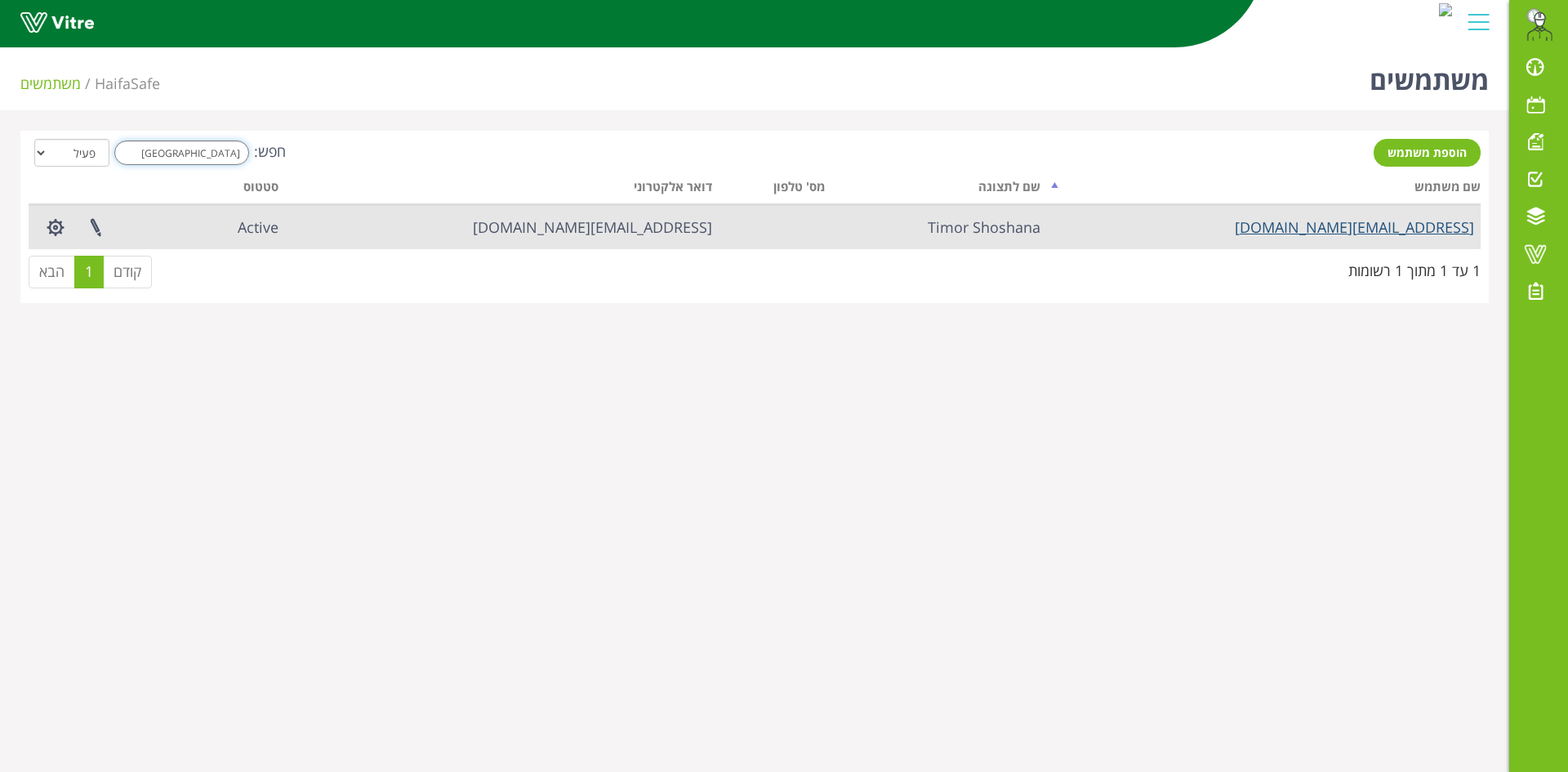
type input "[GEOGRAPHIC_DATA]"
click at [1314, 230] on link "[EMAIL_ADDRESS][DOMAIN_NAME]" at bounding box center [1354, 227] width 239 height 20
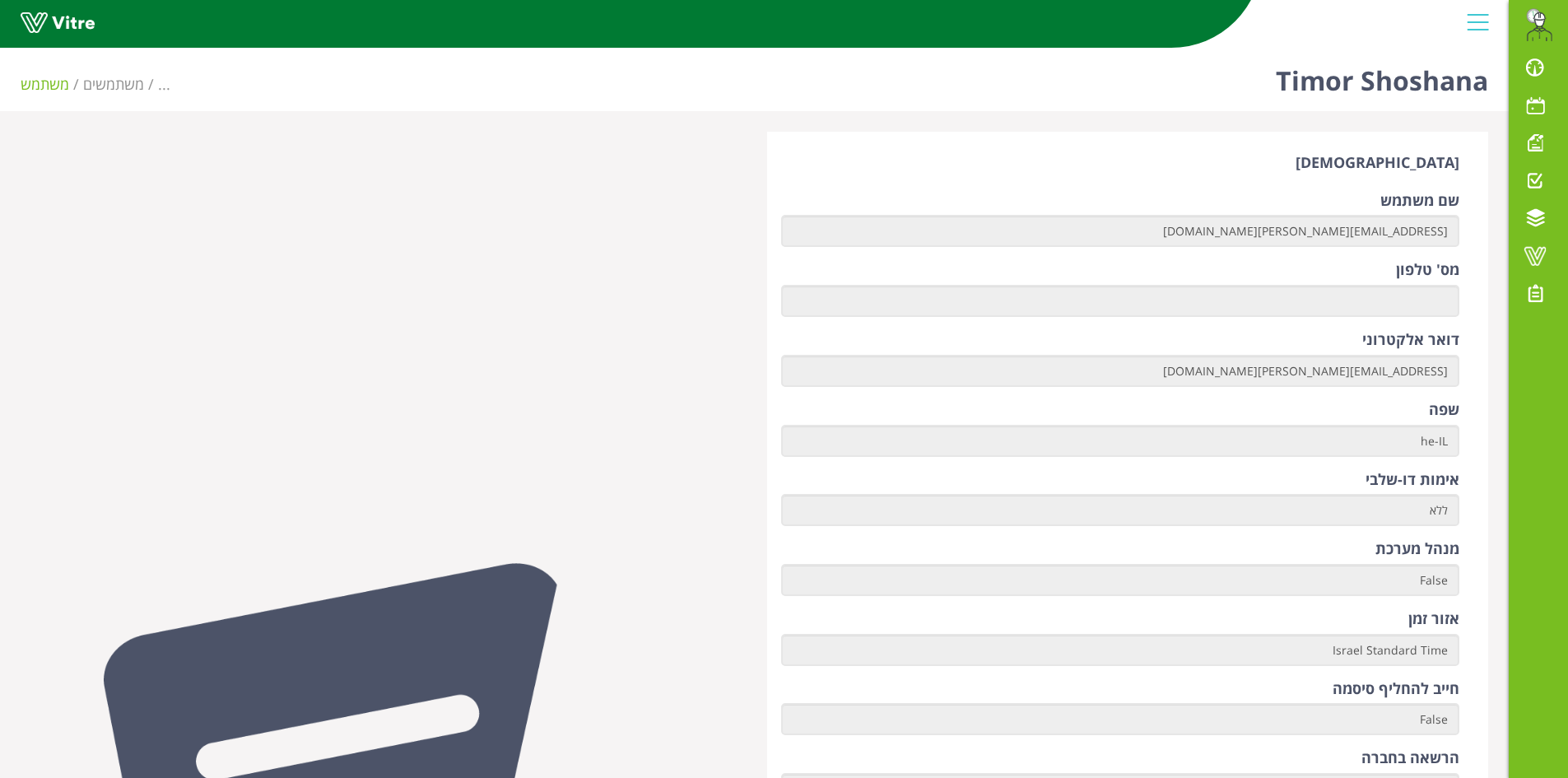
scroll to position [823, 0]
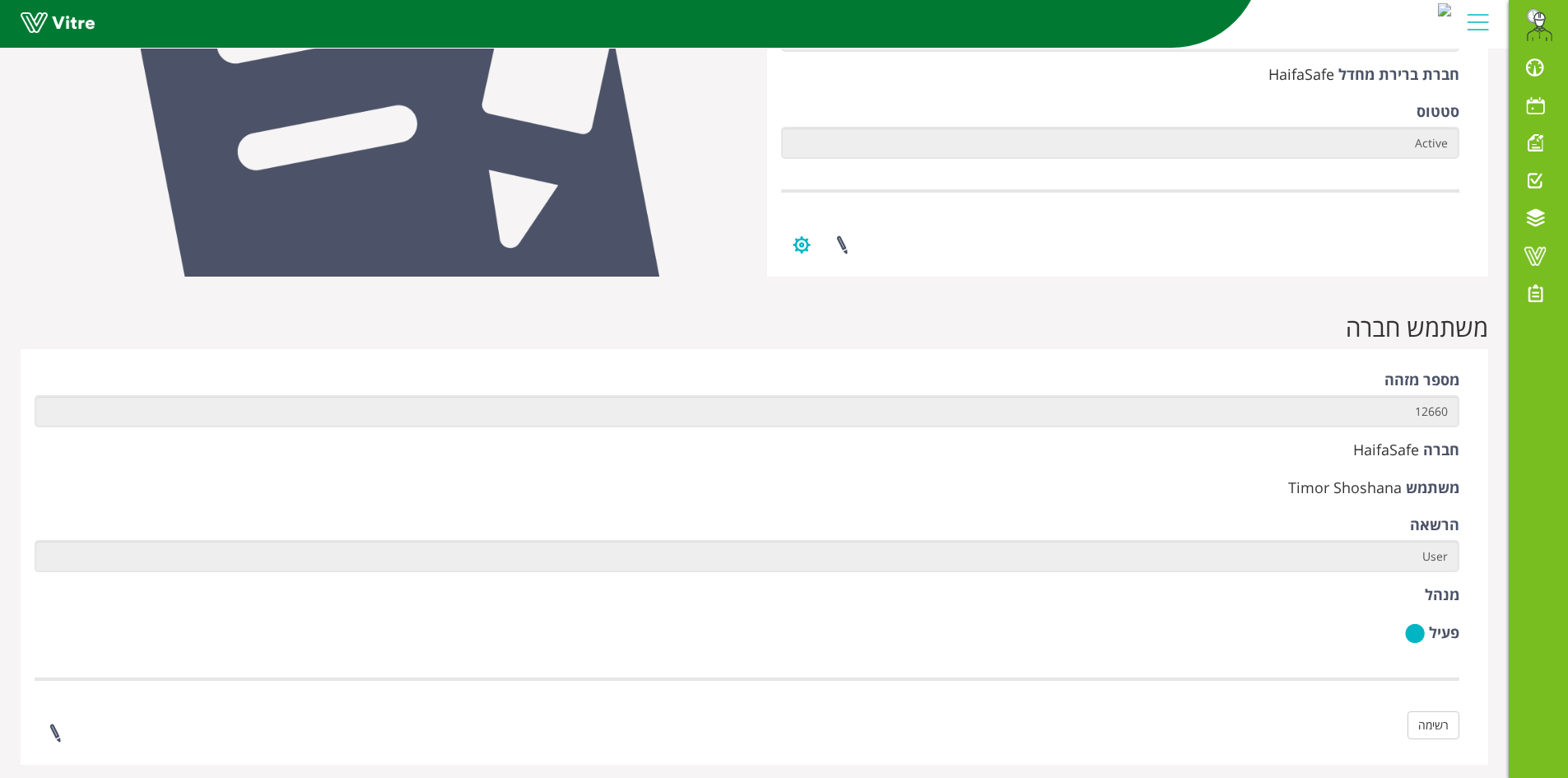
click at [798, 245] on button "button" at bounding box center [801, 245] width 41 height 44
click at [816, 279] on link "ניהול הרשאות בחברה" at bounding box center [849, 283] width 134 height 21
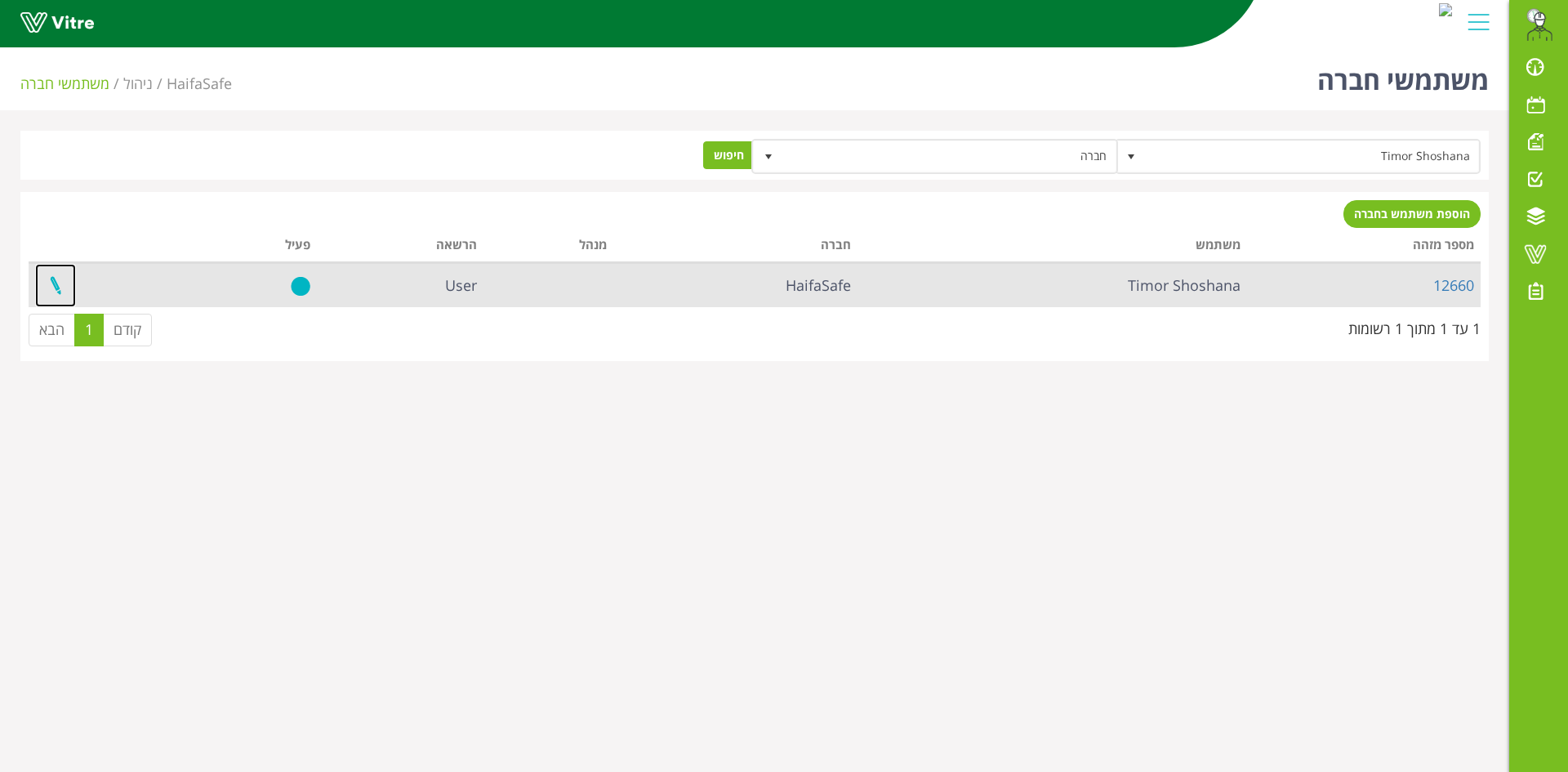
click at [61, 287] on link at bounding box center [55, 285] width 41 height 44
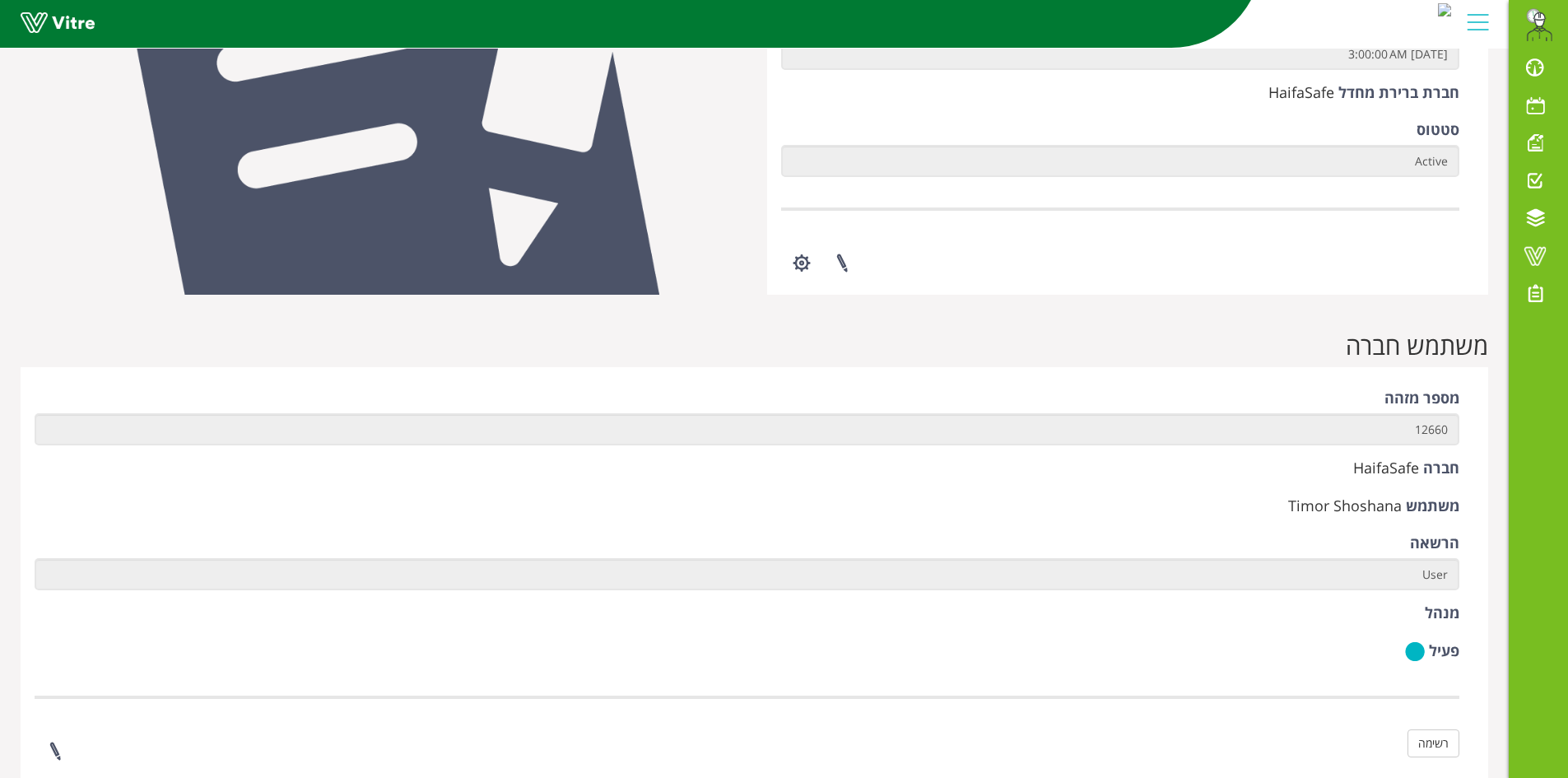
scroll to position [830, 0]
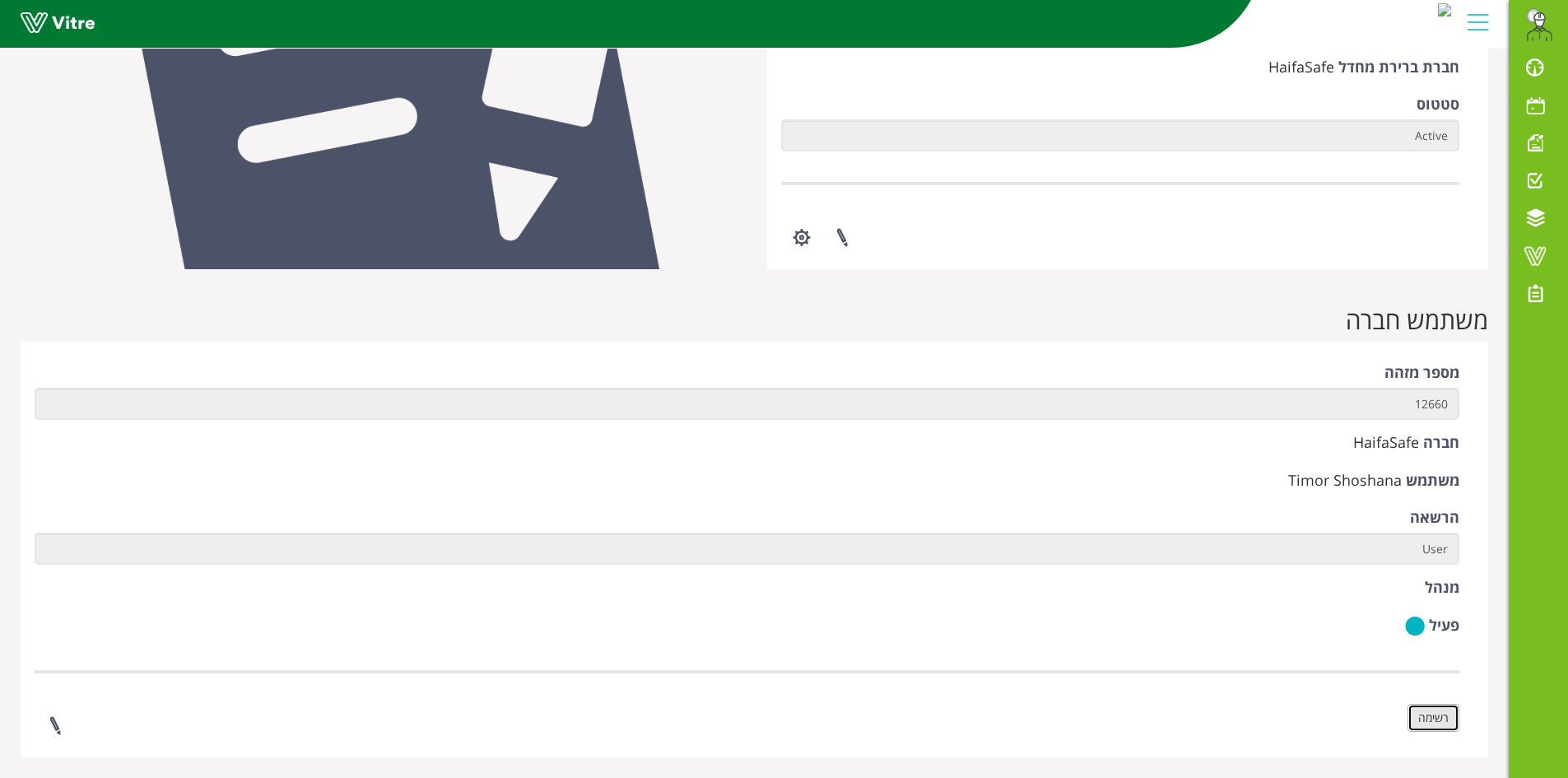
click at [1443, 722] on link "רשימה" at bounding box center [1433, 718] width 52 height 28
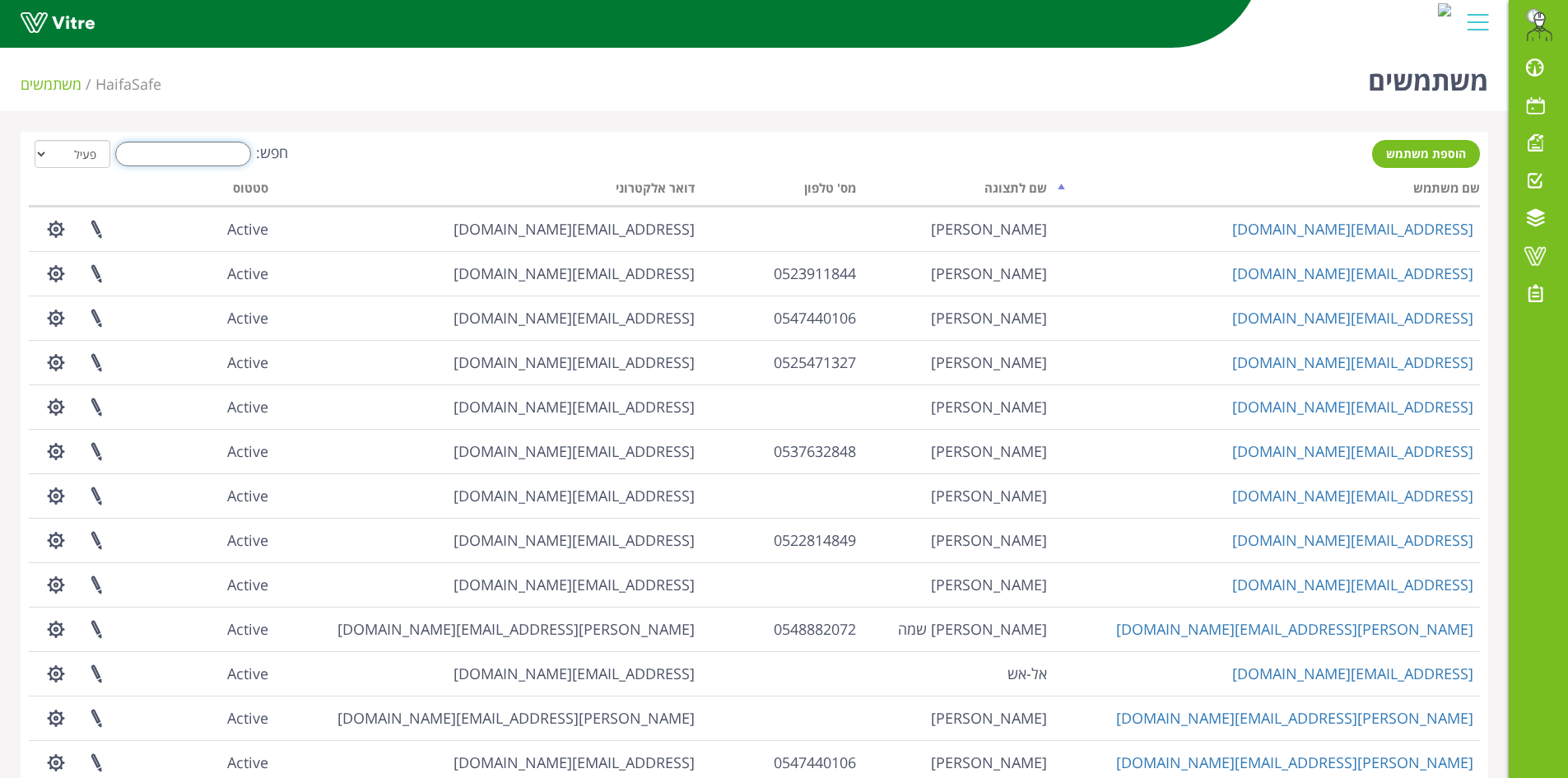
click at [156, 159] on input "חפש:" at bounding box center [183, 154] width 135 height 25
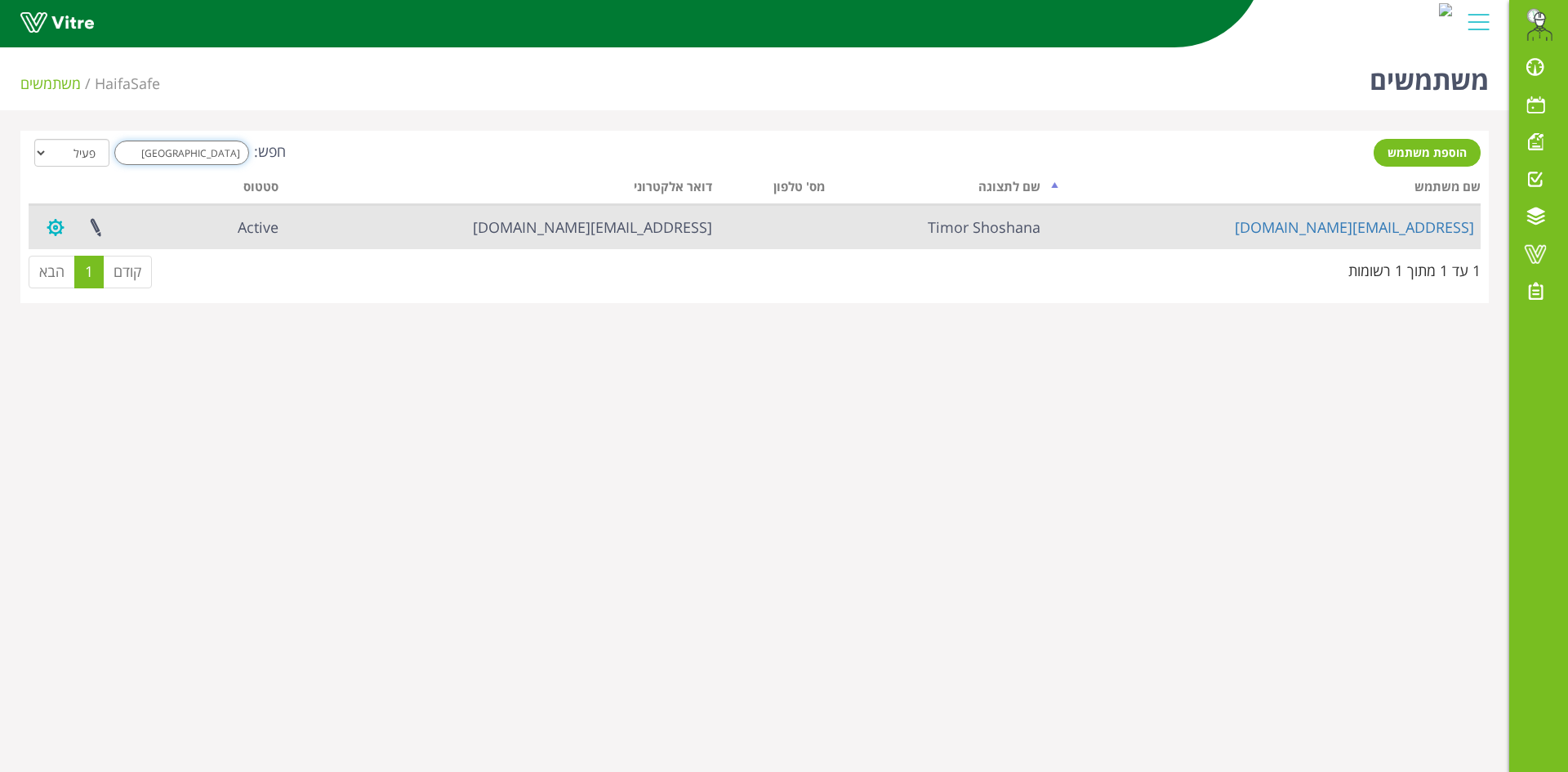
type input "[GEOGRAPHIC_DATA]"
click at [45, 236] on button "button" at bounding box center [55, 228] width 41 height 44
click at [85, 288] on link "ניהול הגדרות משתמש" at bounding box center [103, 287] width 133 height 21
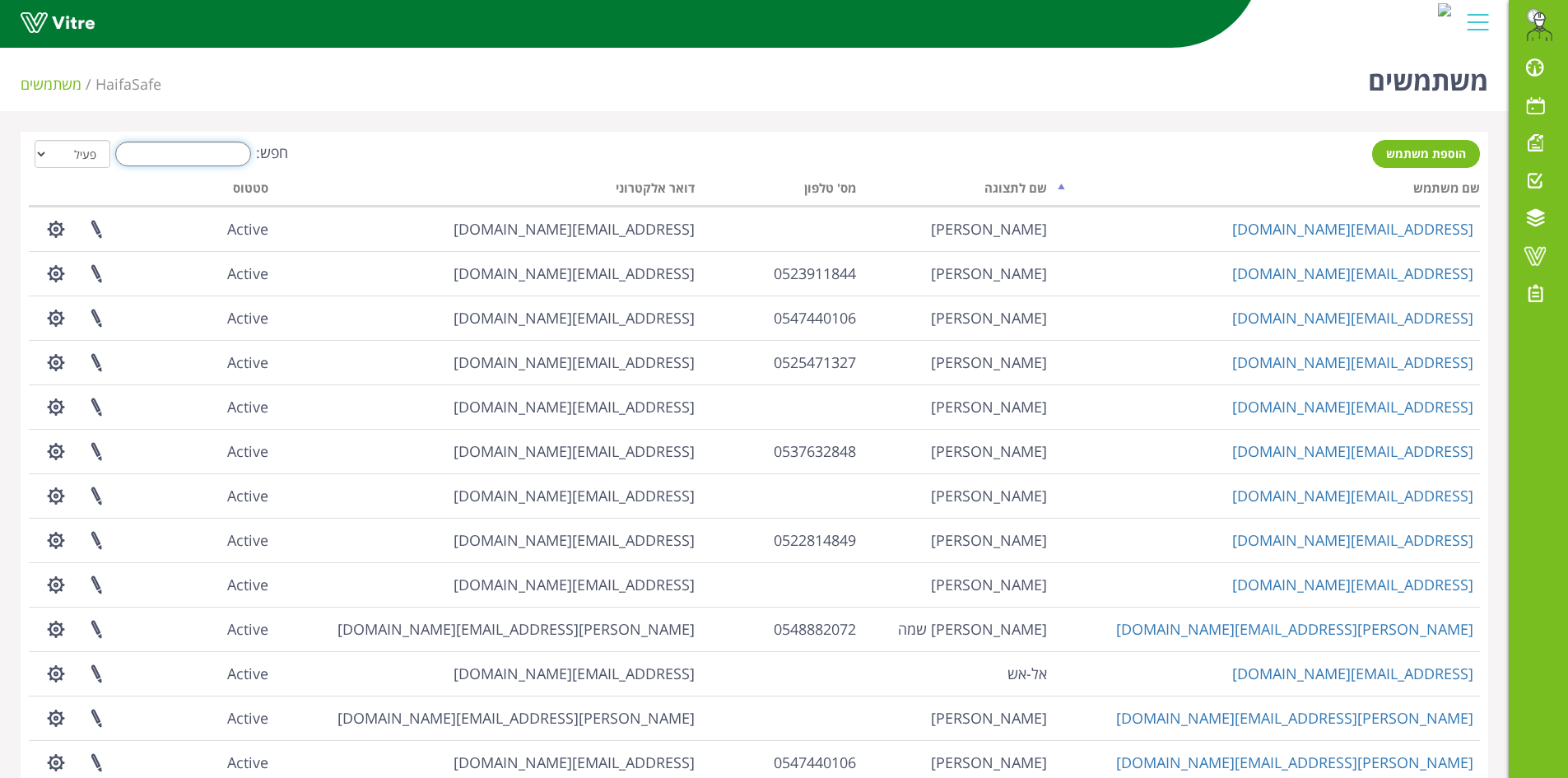
click at [130, 146] on input "חפש:" at bounding box center [183, 154] width 135 height 25
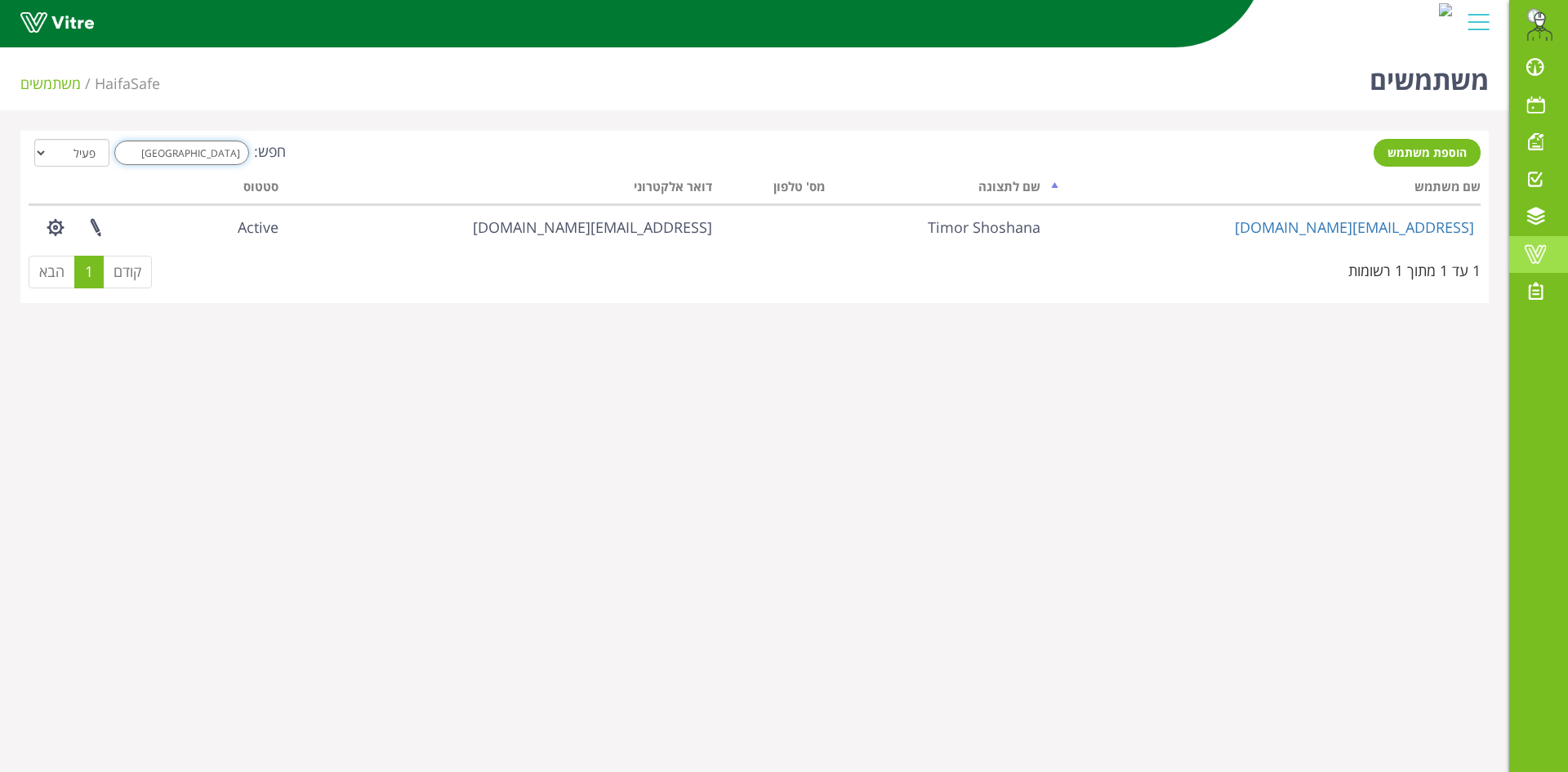
type input "TIMOR"
click at [1535, 256] on span at bounding box center [1535, 254] width 41 height 20
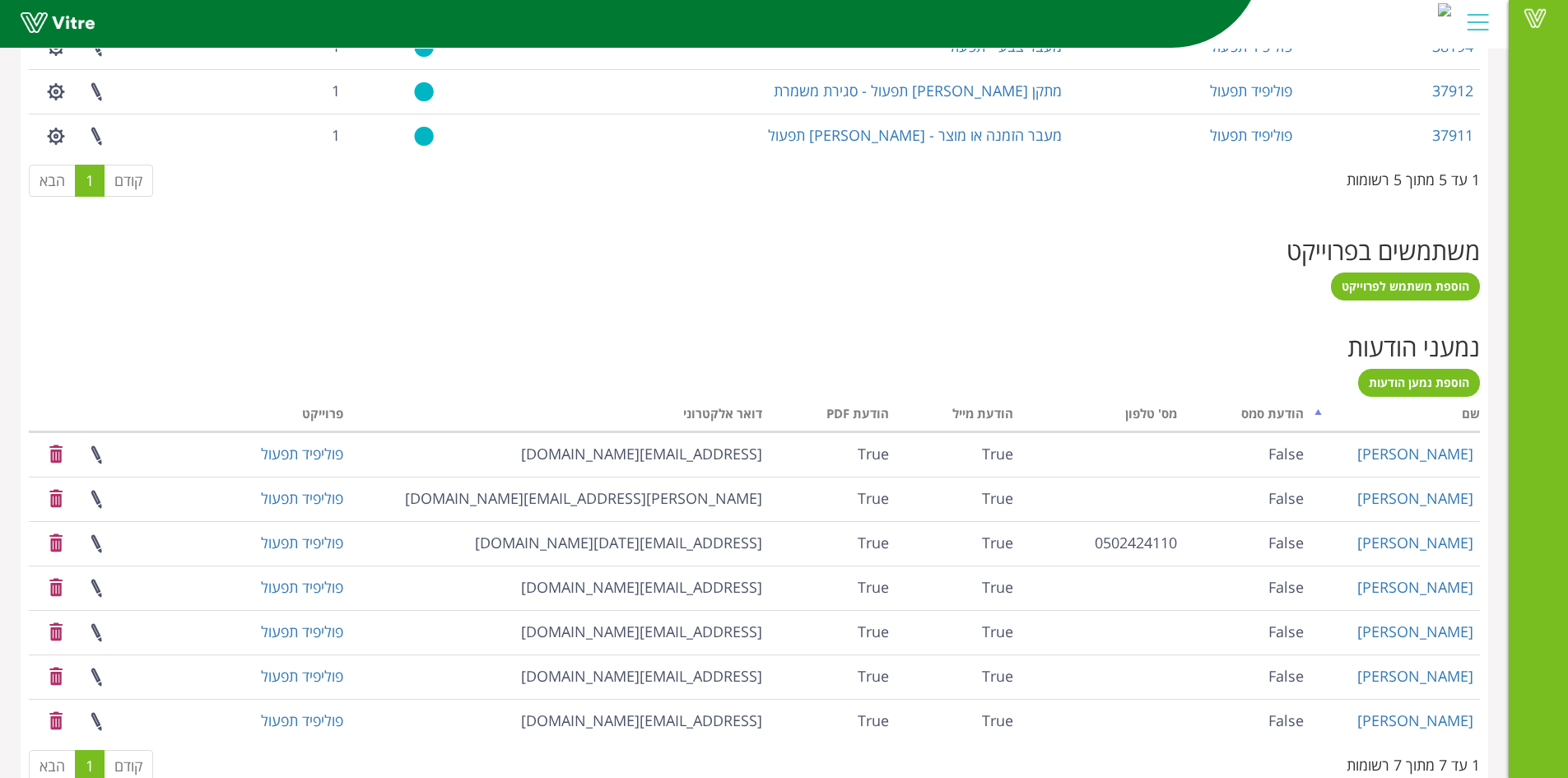
scroll to position [935, 0]
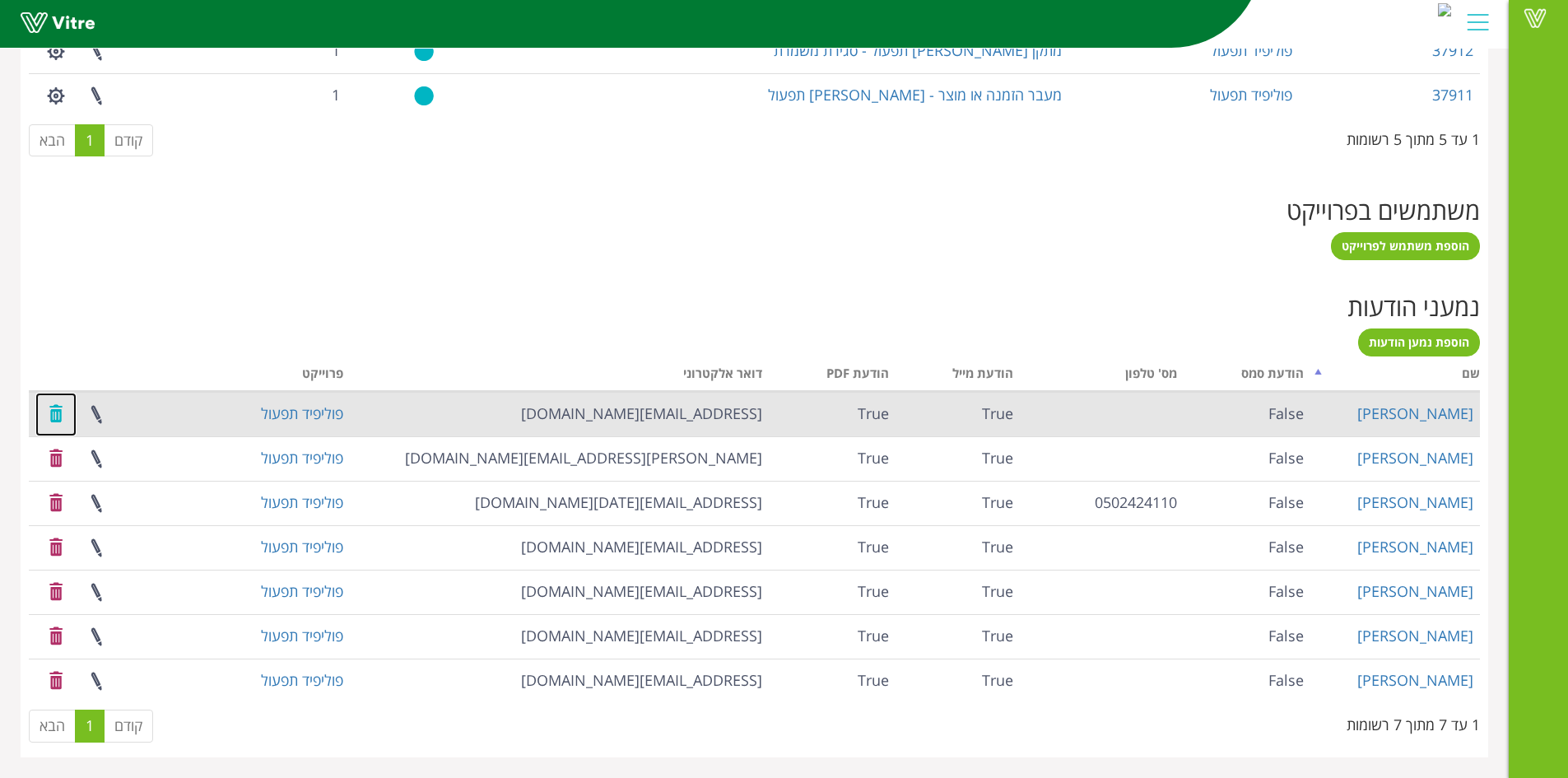
click at [53, 415] on link at bounding box center [56, 415] width 41 height 44
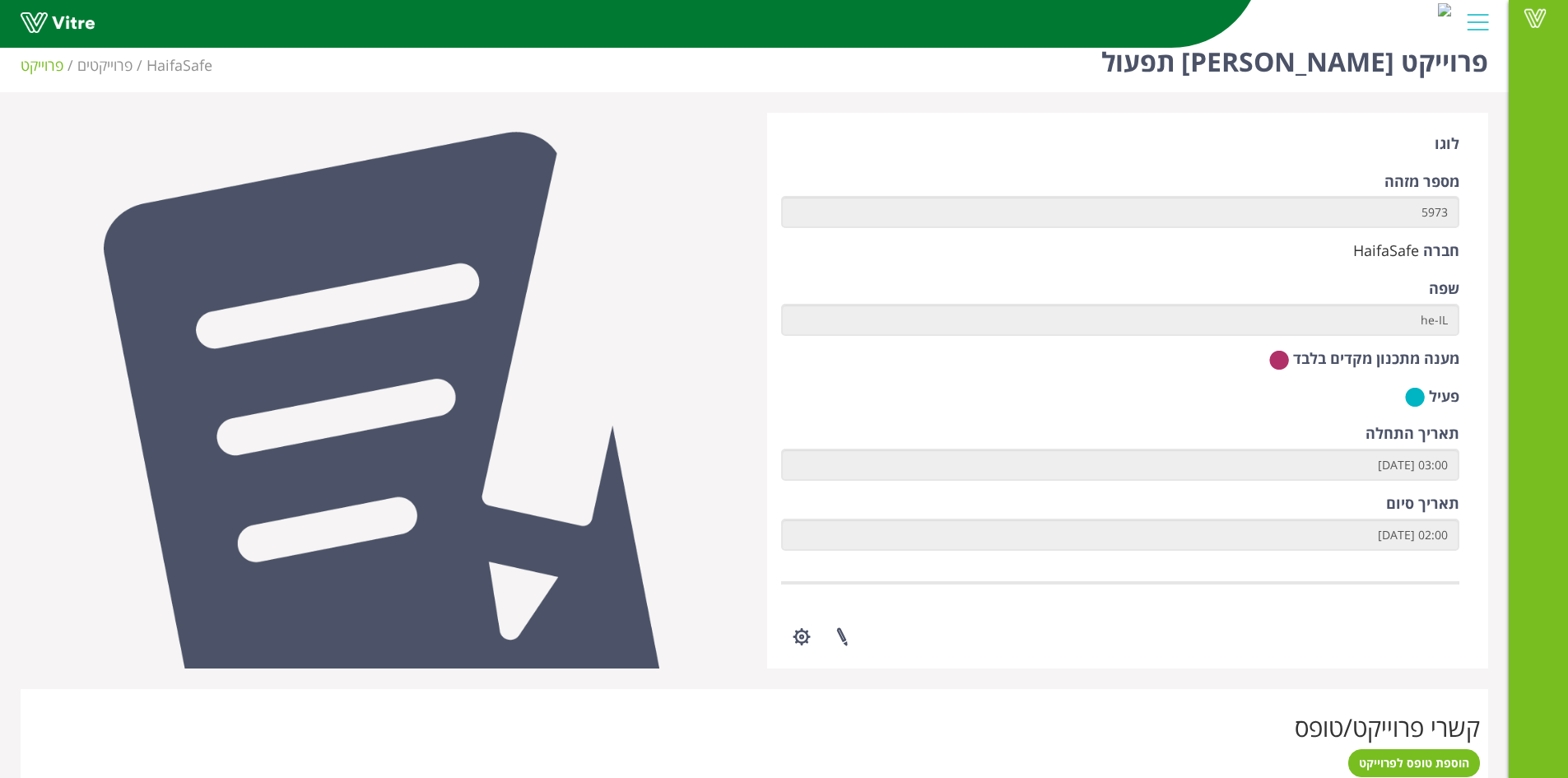
scroll to position [0, 0]
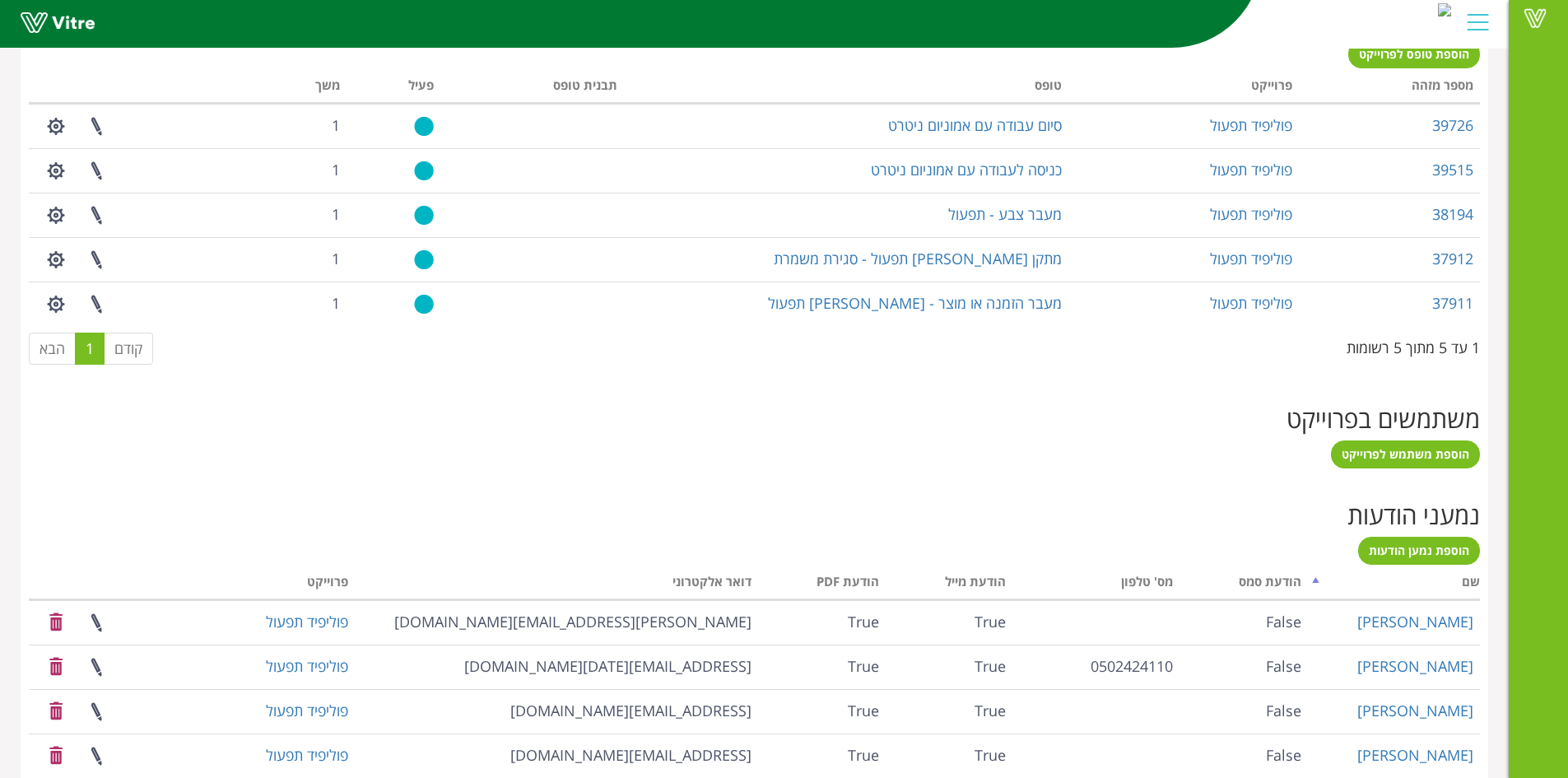
scroll to position [727, 0]
click at [1395, 459] on span "הוספת משתמש לפרוייקט" at bounding box center [1404, 454] width 127 height 16
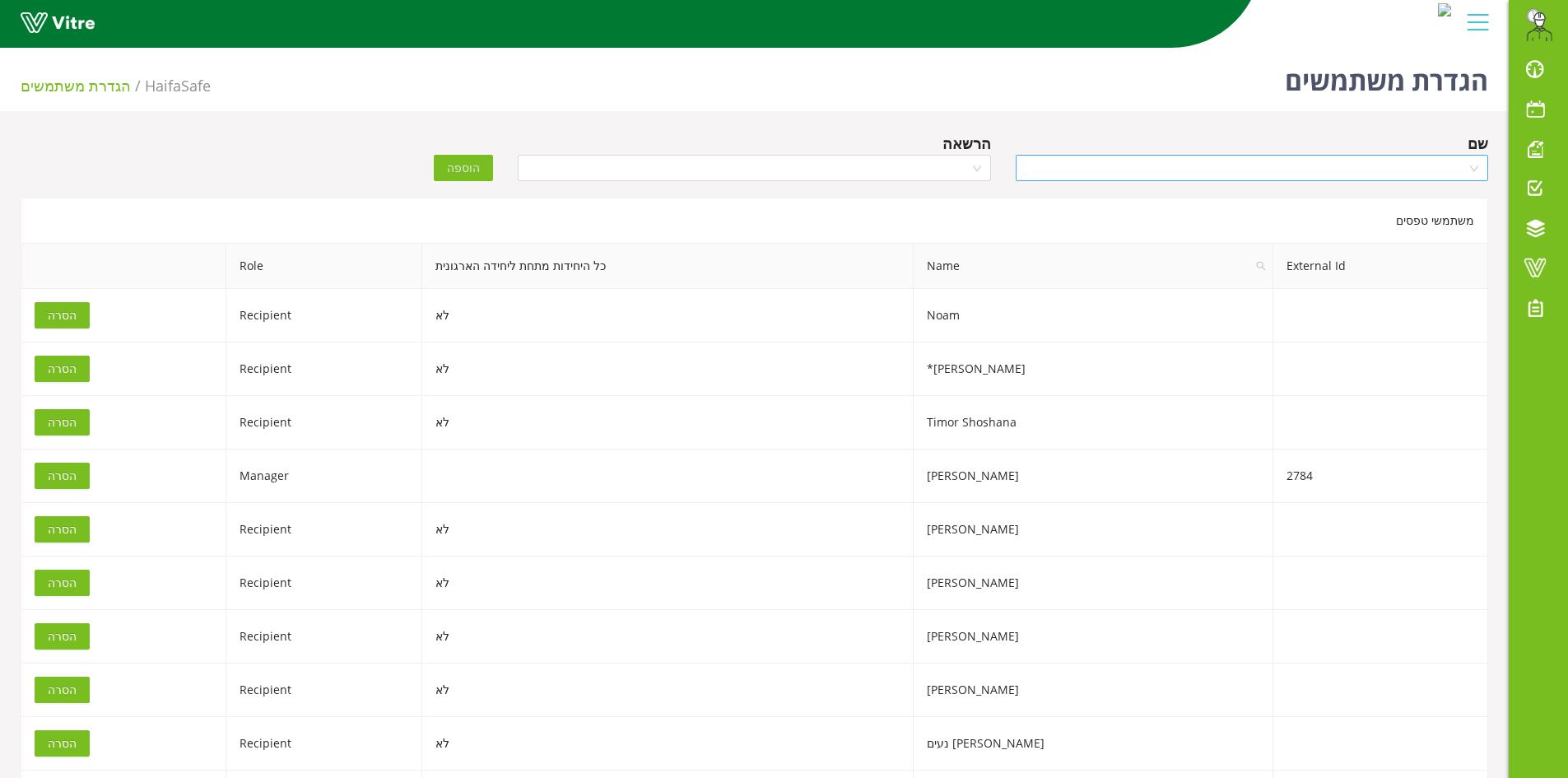
click at [1165, 165] on input "search" at bounding box center [1246, 167] width 441 height 25
type input "[GEOGRAPHIC_DATA]"
click at [1199, 201] on div "Timor Shoshana" at bounding box center [1250, 200] width 452 height 18
click at [717, 176] on input "search" at bounding box center [748, 167] width 441 height 25
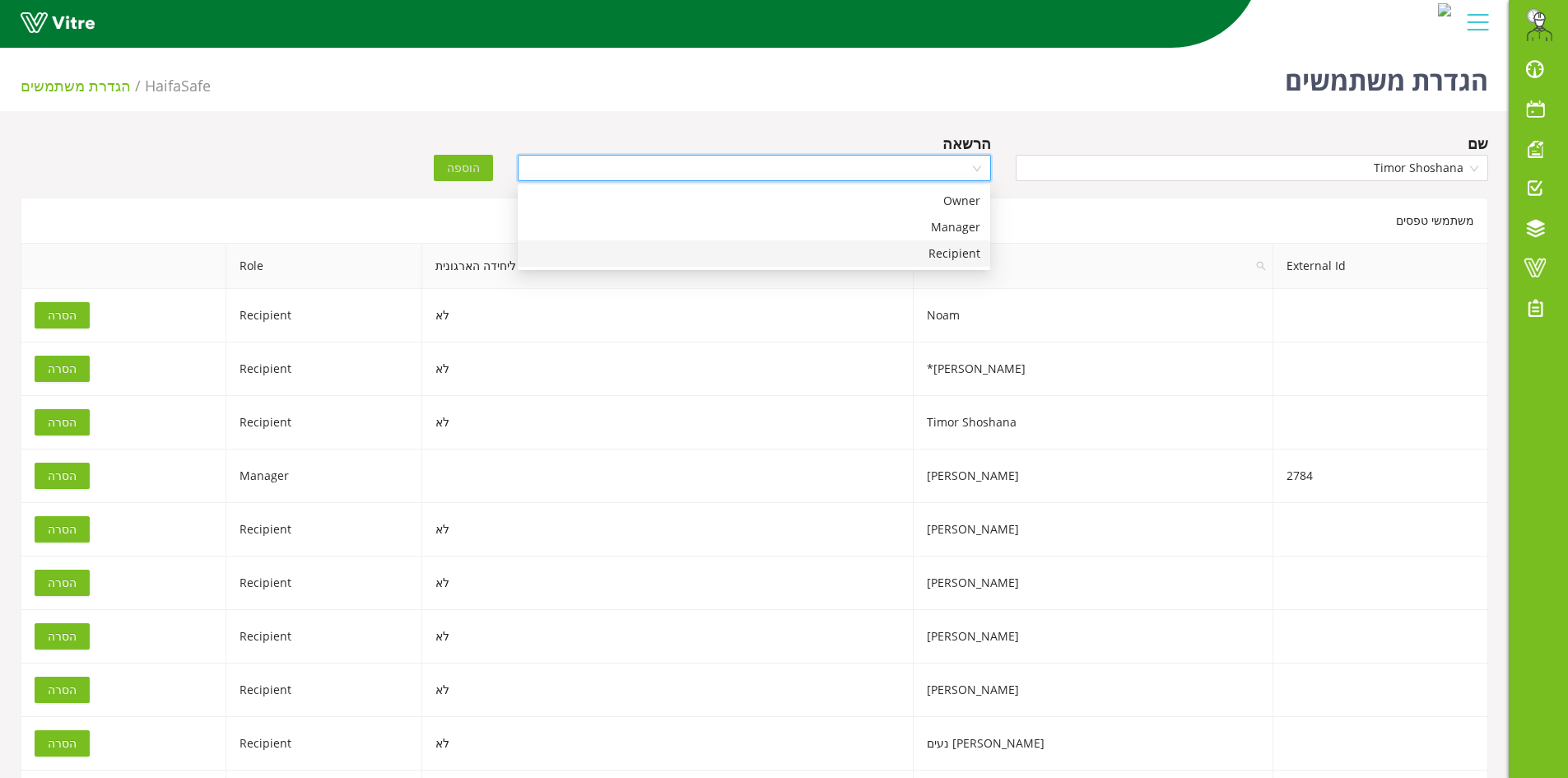
click at [1109, 226] on div "משתמשי טפסים" at bounding box center [753, 220] width 1467 height 45
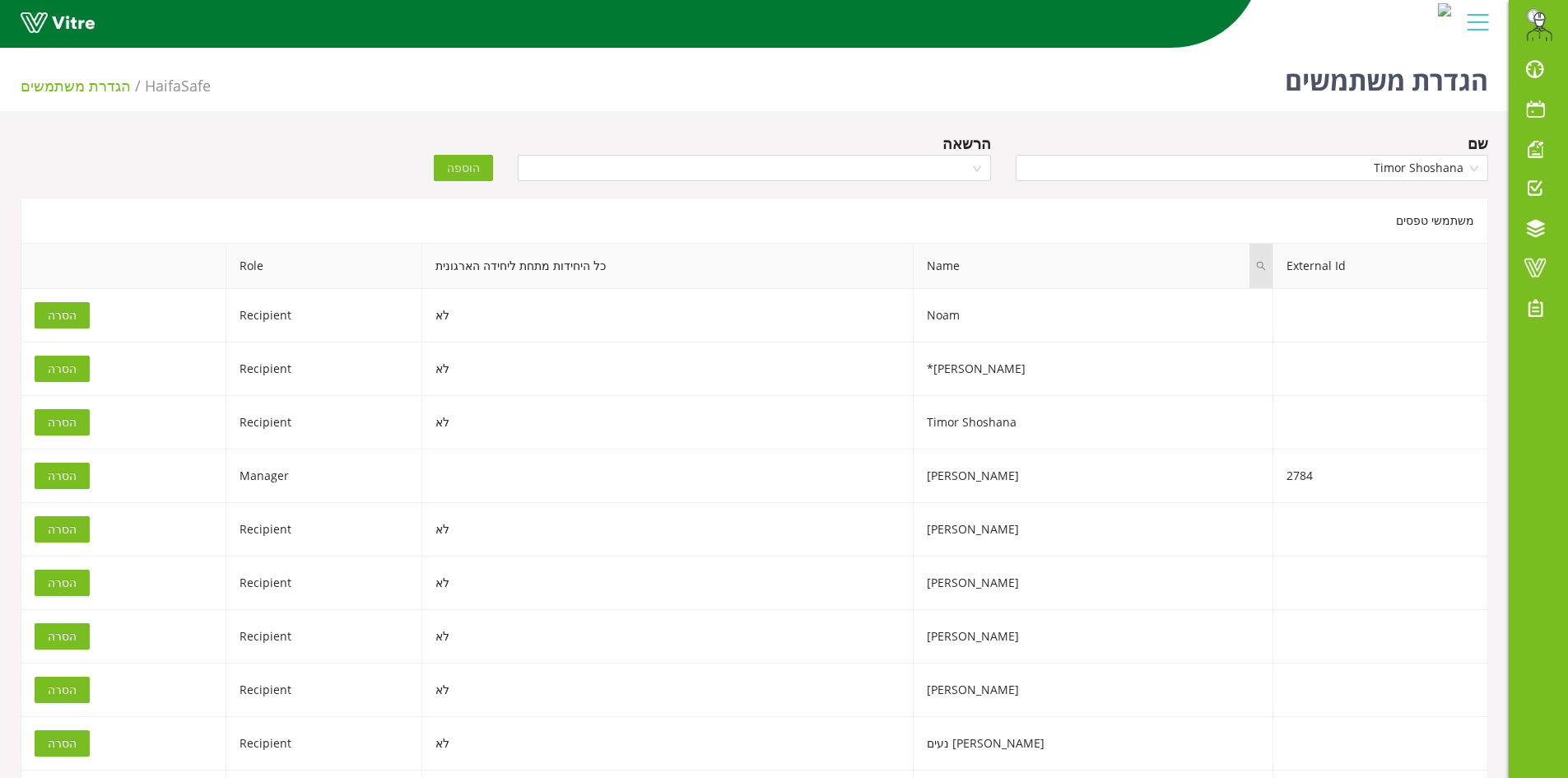
click at [1257, 267] on icon "search" at bounding box center [1261, 266] width 9 height 9
type input "[GEOGRAPHIC_DATA]"
click at [1142, 339] on span "חיפוש" at bounding box center [1144, 340] width 28 height 18
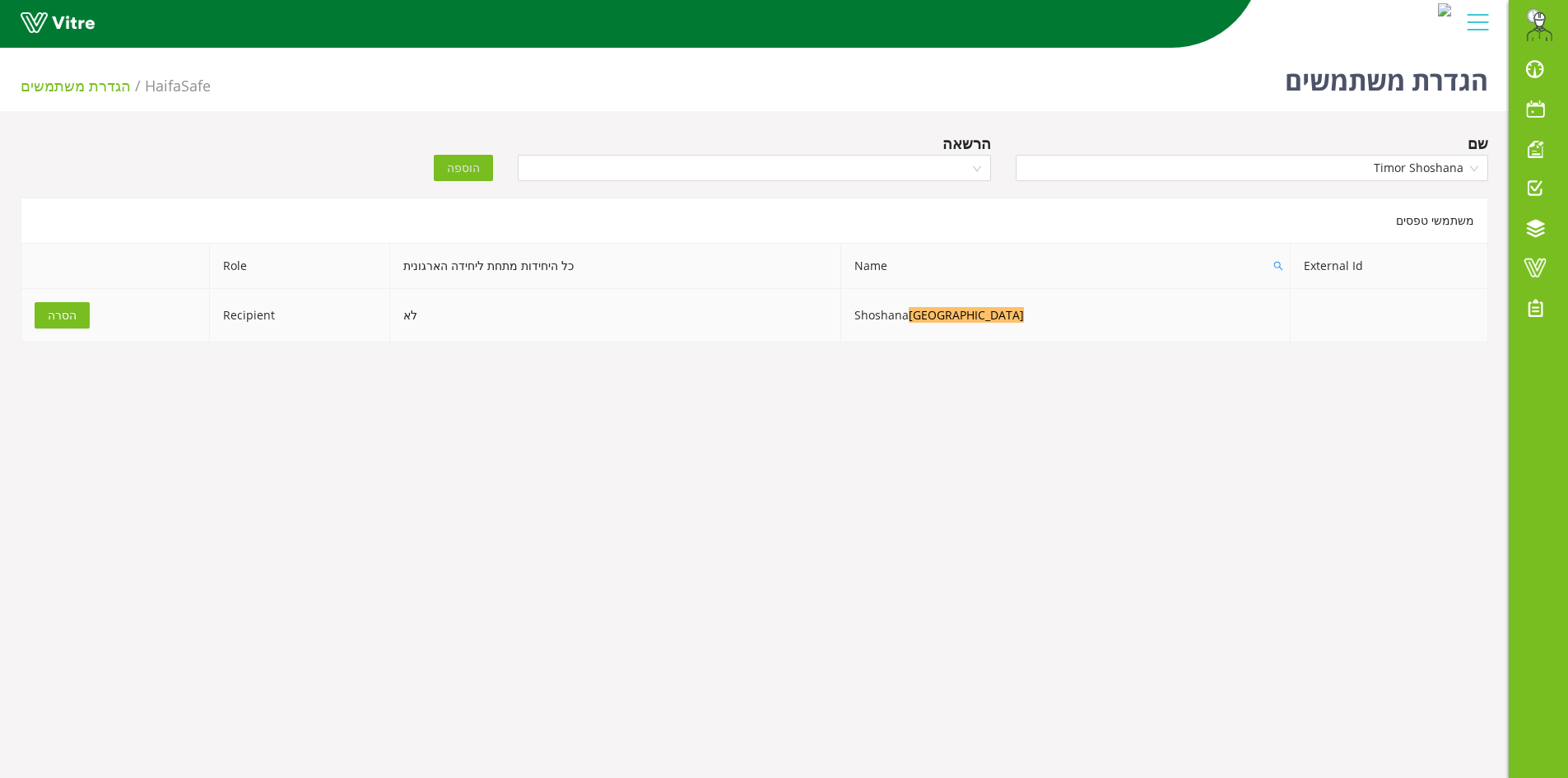
click at [65, 320] on span "הסרה" at bounding box center [61, 315] width 28 height 18
